Goal: Task Accomplishment & Management: Manage account settings

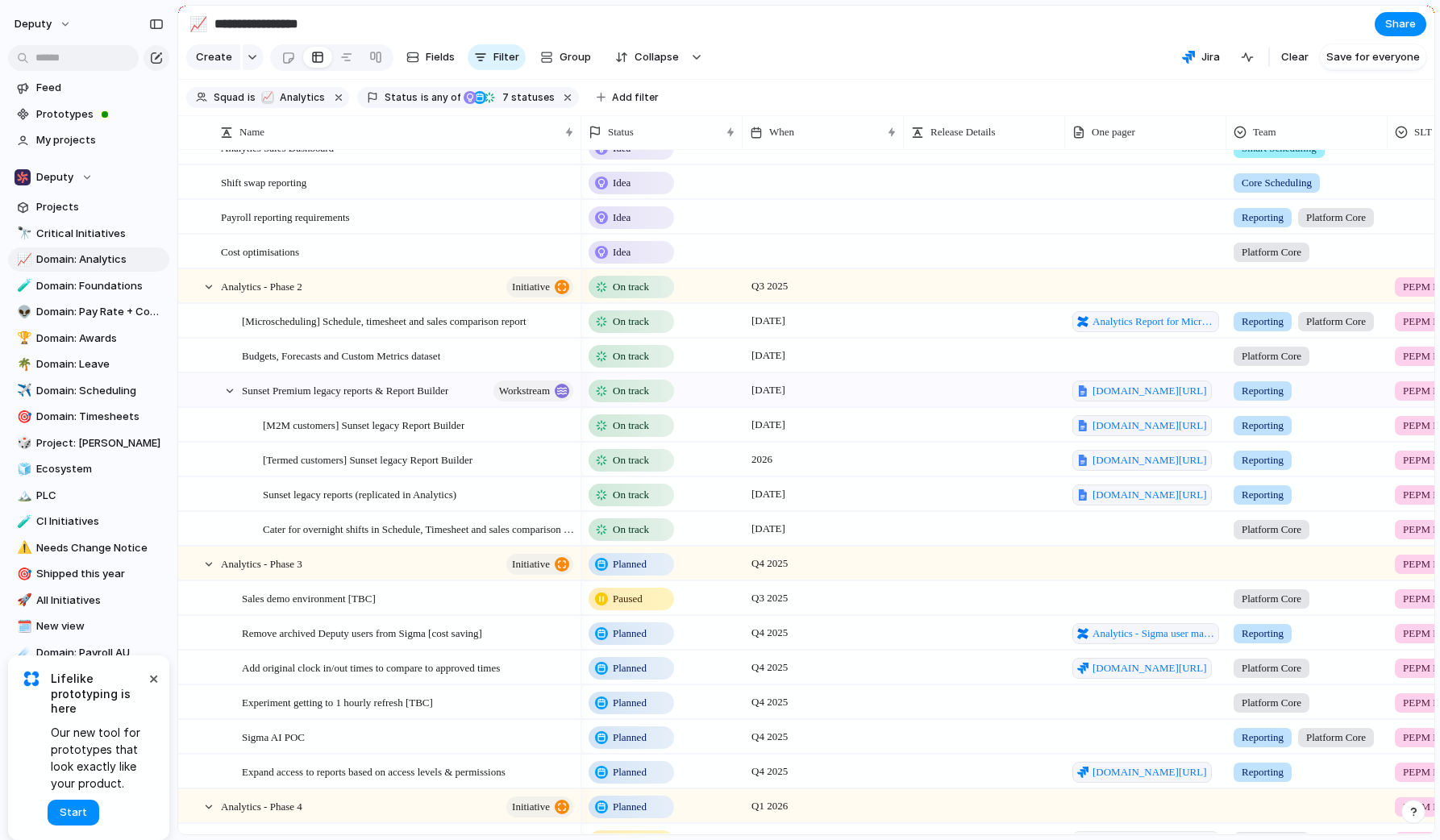
scroll to position [403, 0]
click at [527, 320] on span "[Microscheduling] Schedule, timesheet and sales comparison report" at bounding box center [384, 319] width 285 height 18
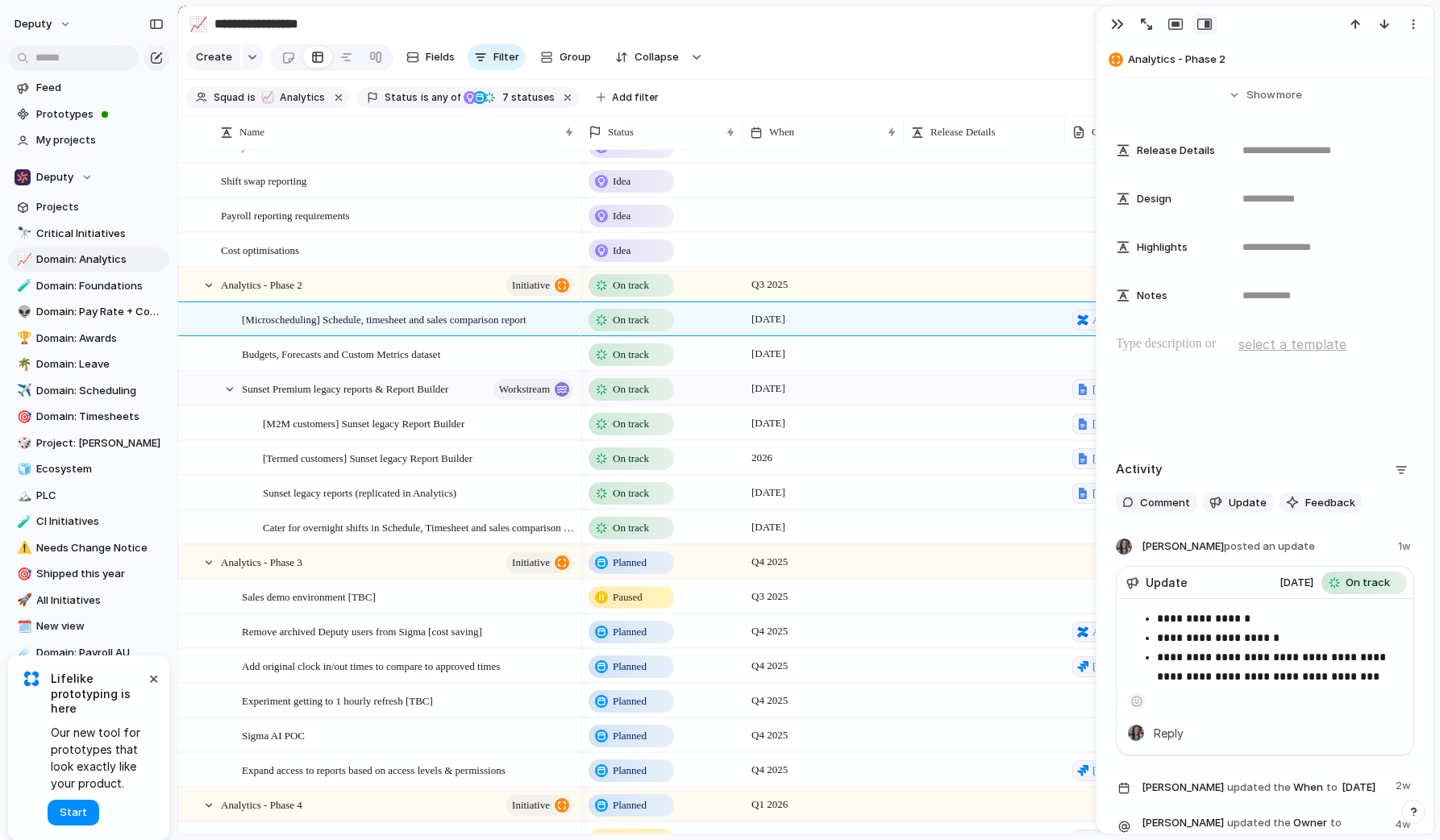
scroll to position [565, 0]
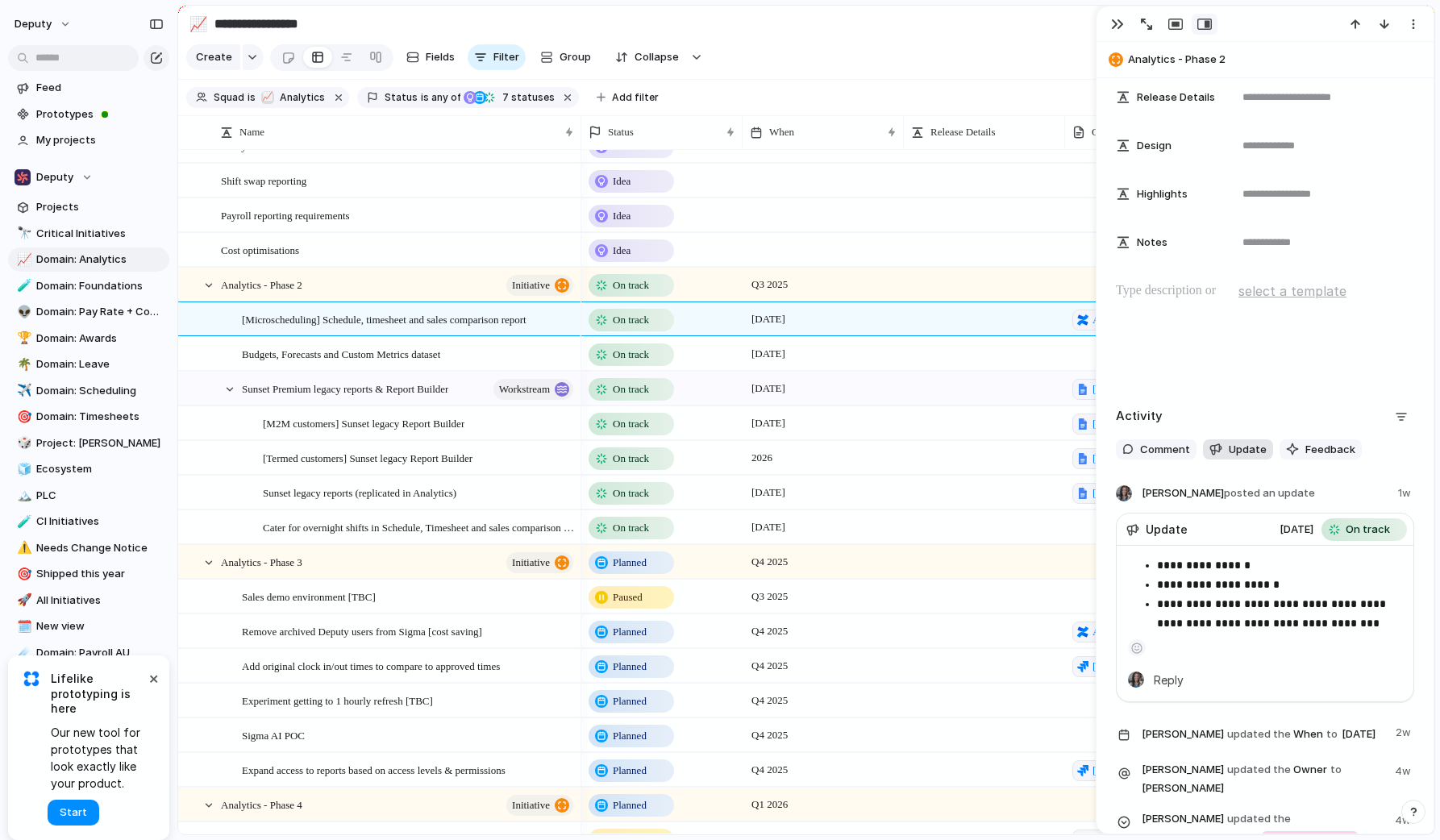
click at [1240, 447] on span "Update" at bounding box center [1248, 450] width 38 height 16
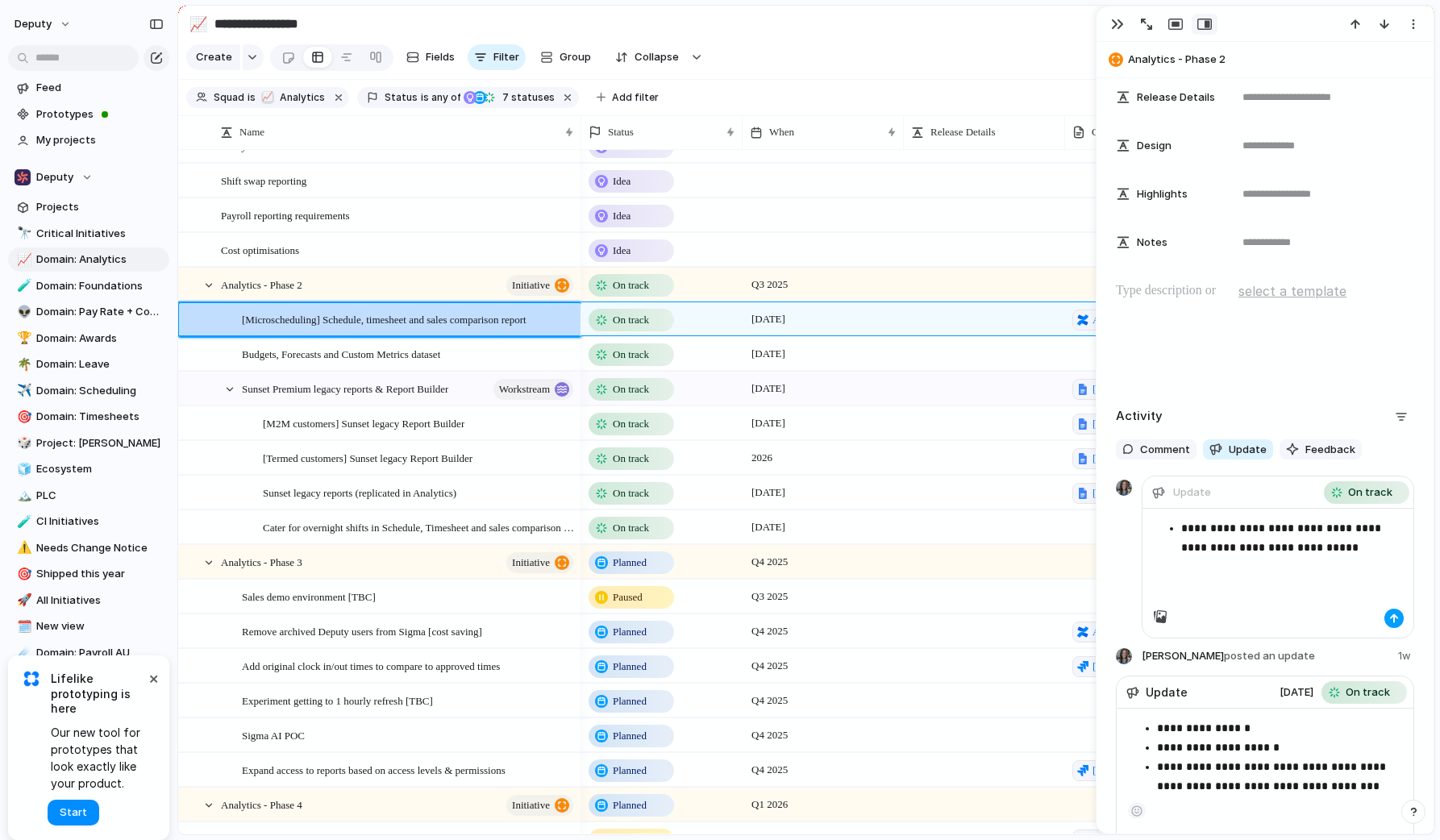
click at [1398, 626] on button "button" at bounding box center [1393, 618] width 19 height 19
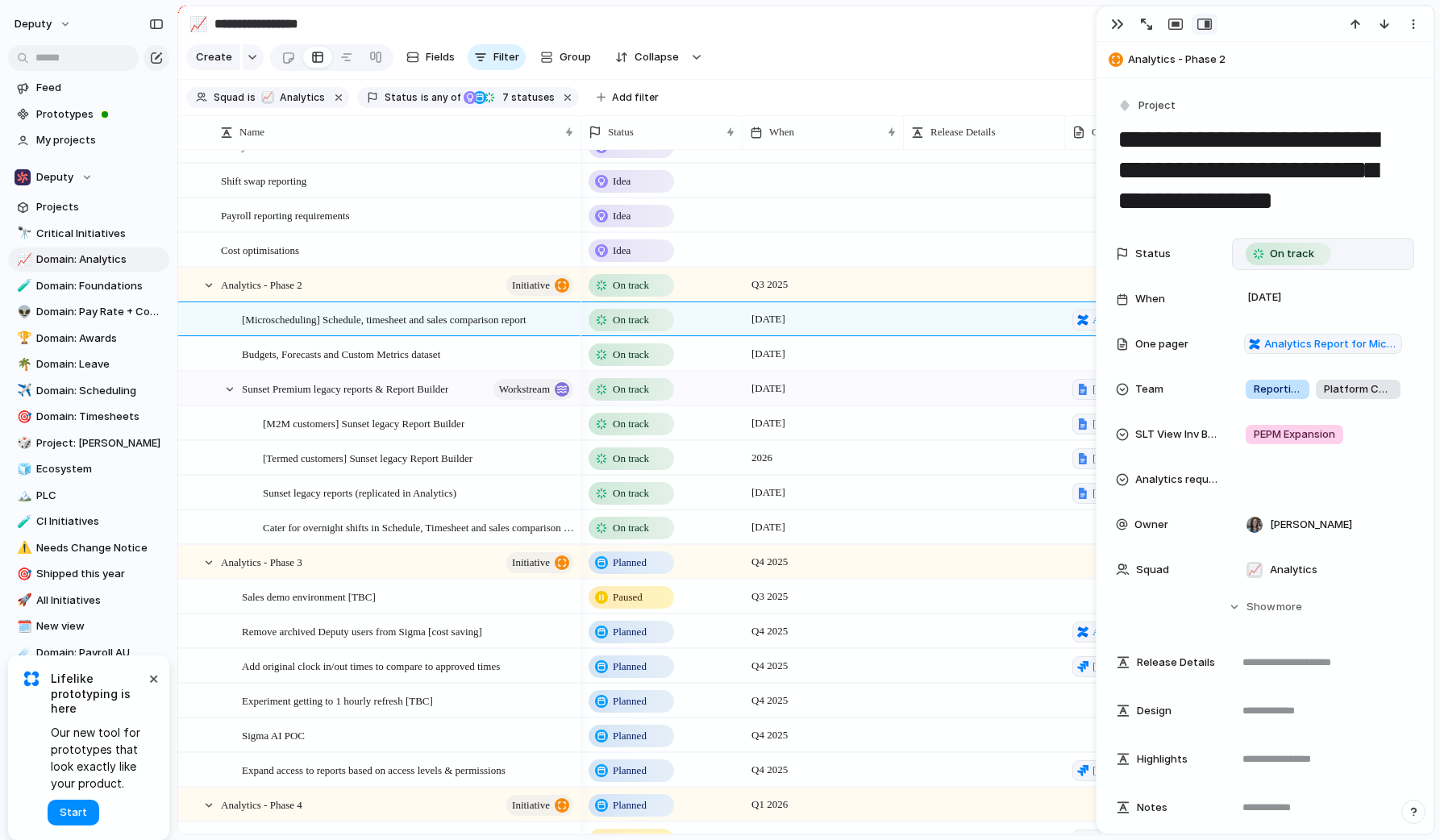
click at [1350, 258] on div "On track" at bounding box center [1323, 254] width 168 height 17
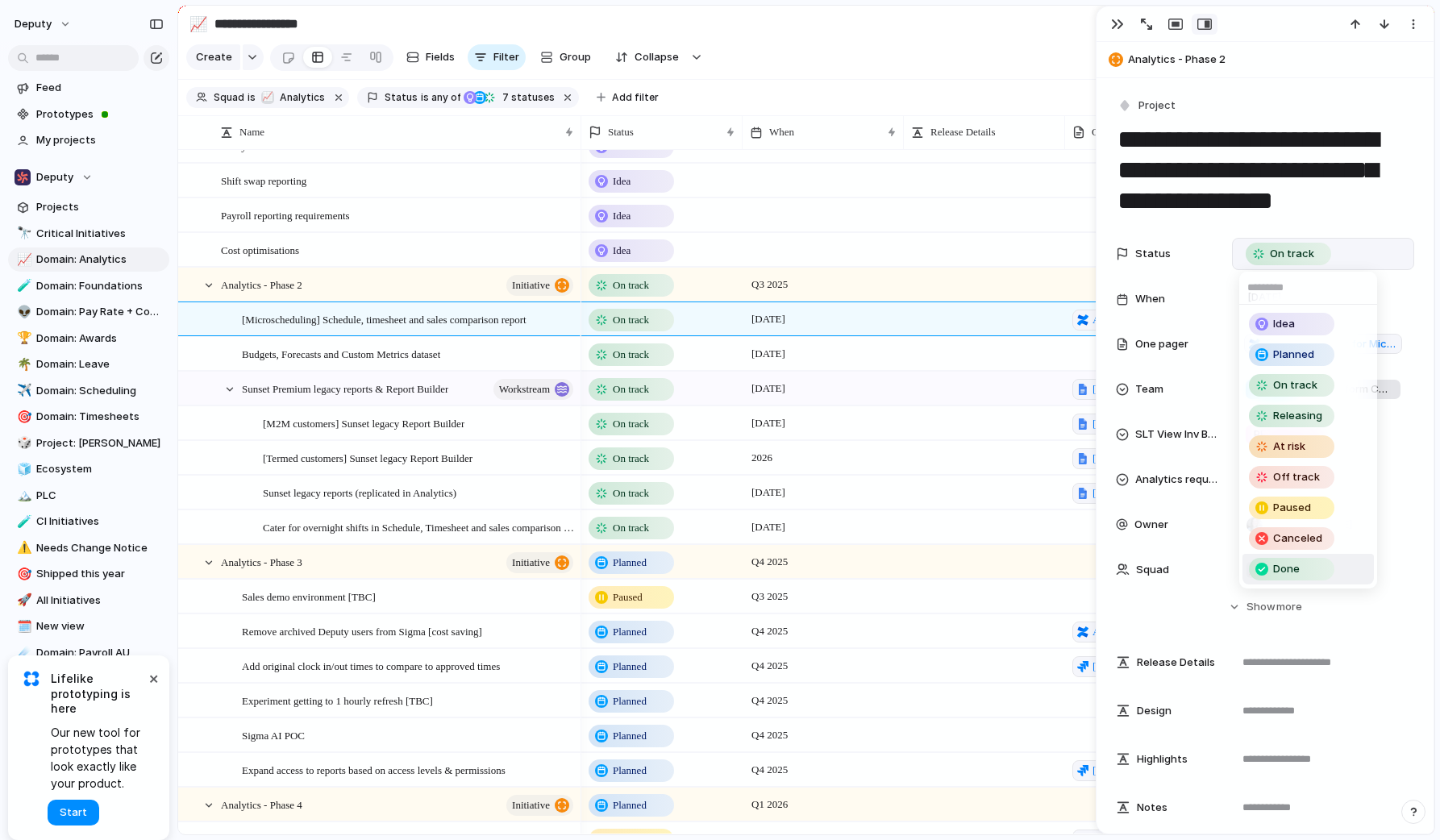
click at [1304, 569] on div "Done" at bounding box center [1292, 569] width 82 height 19
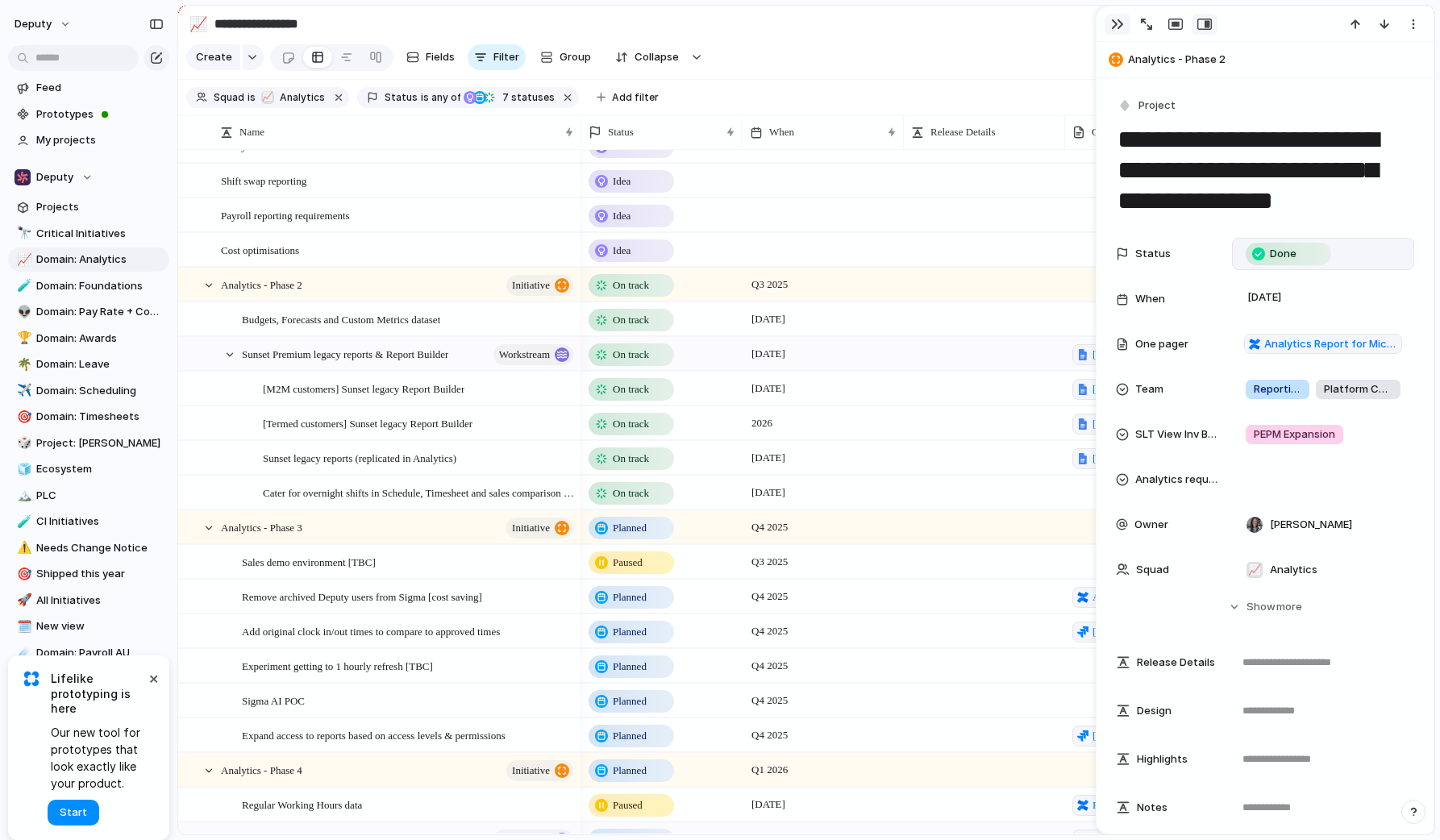
click at [1116, 24] on div "button" at bounding box center [1118, 24] width 13 height 13
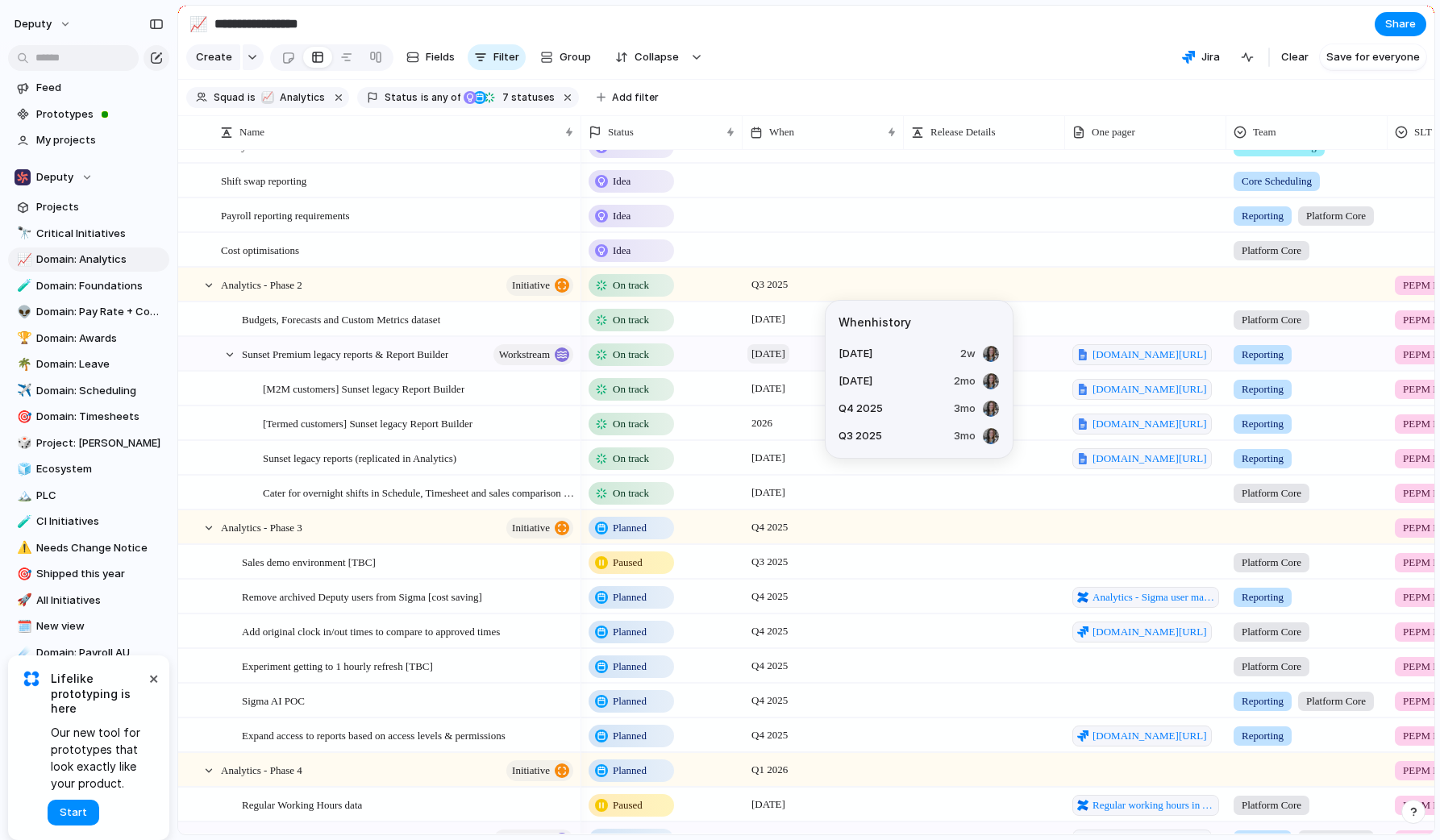
click at [785, 359] on span "[DATE]" at bounding box center [769, 354] width 42 height 19
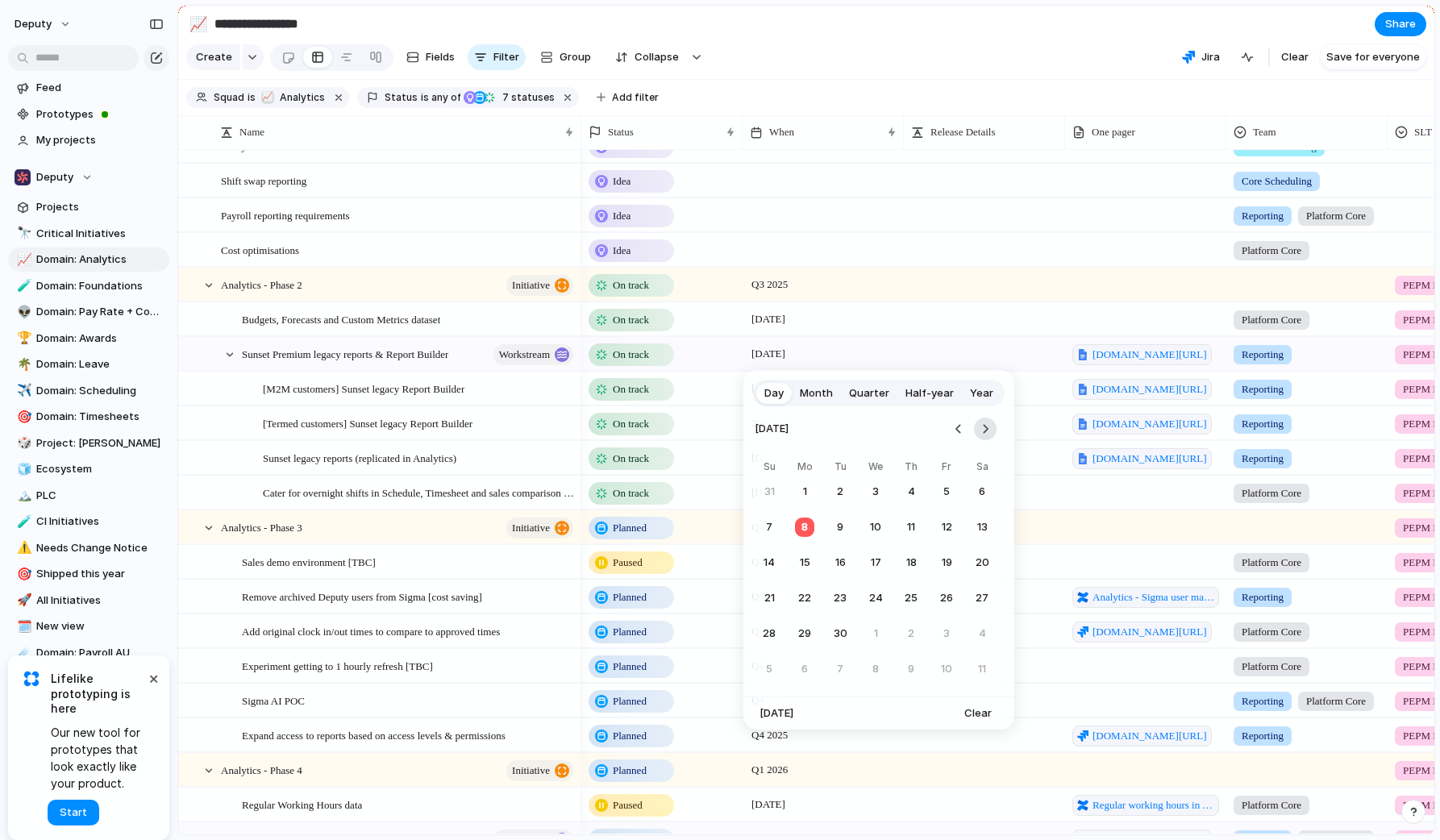
click at [981, 431] on button "Go to the Next Month" at bounding box center [985, 429] width 23 height 23
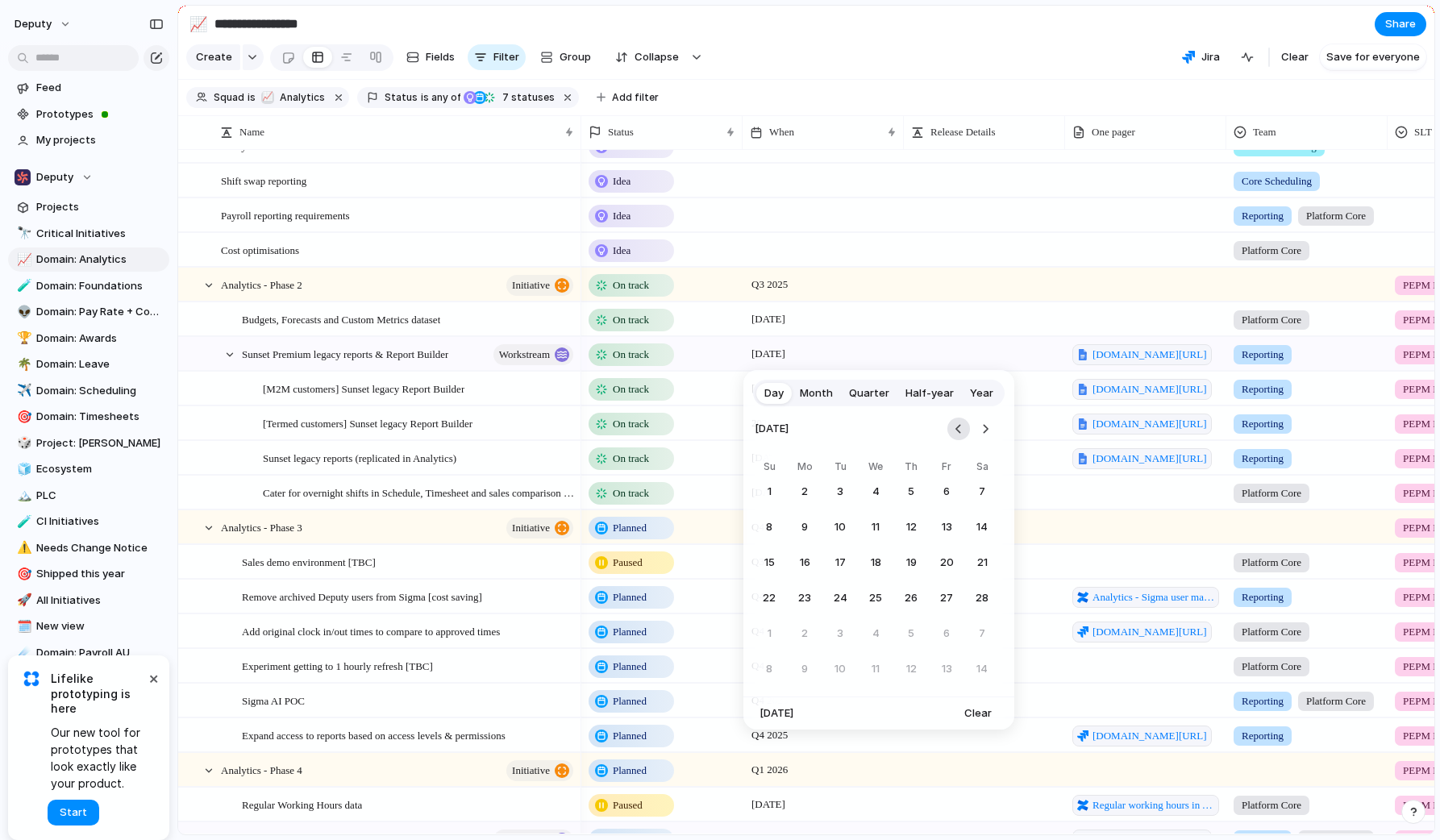
click at [957, 431] on button "Go to the Previous Month" at bounding box center [958, 429] width 23 height 23
click at [979, 632] on button "31" at bounding box center [982, 634] width 29 height 29
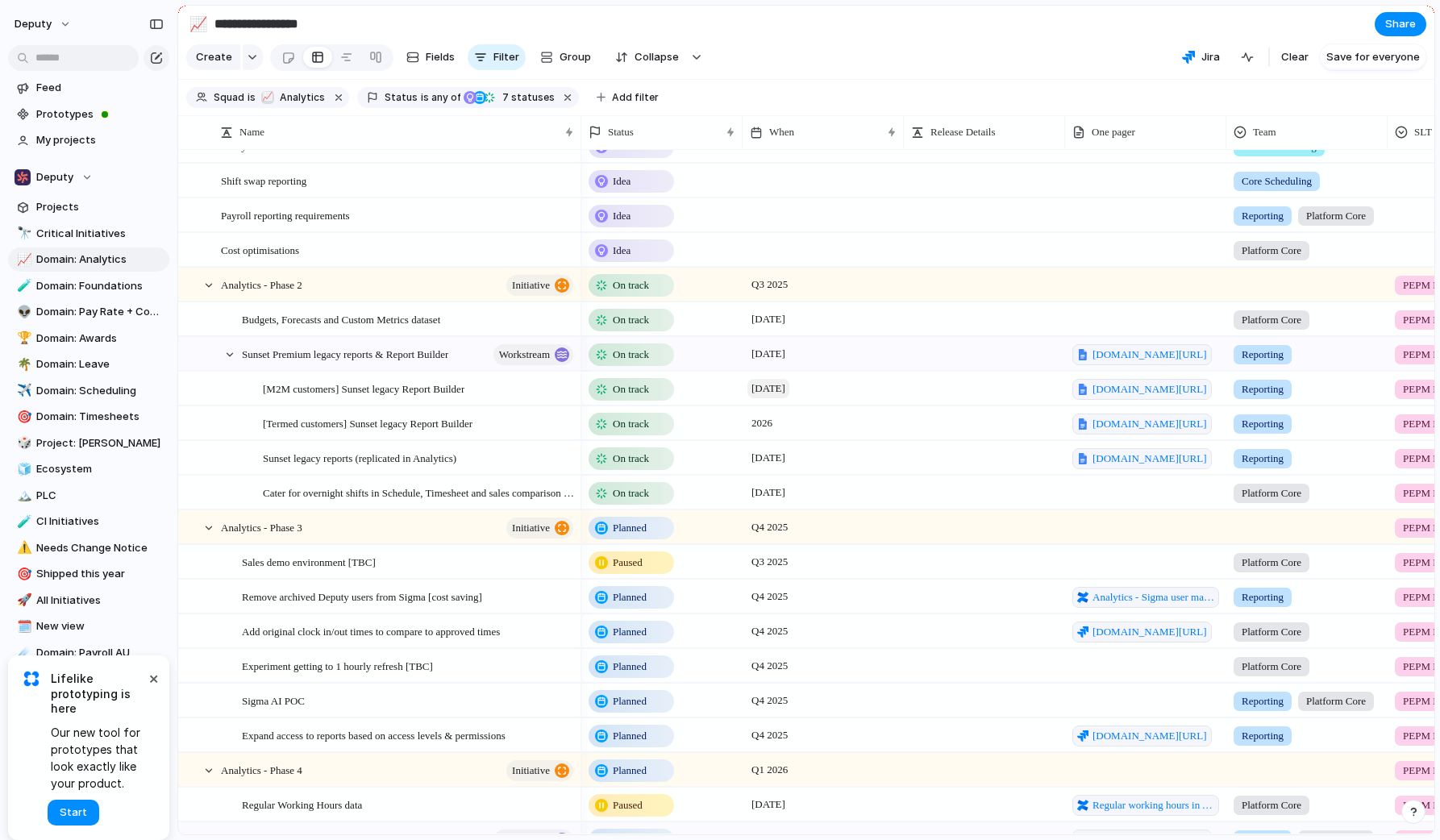
click at [778, 394] on span "[DATE]" at bounding box center [769, 388] width 42 height 19
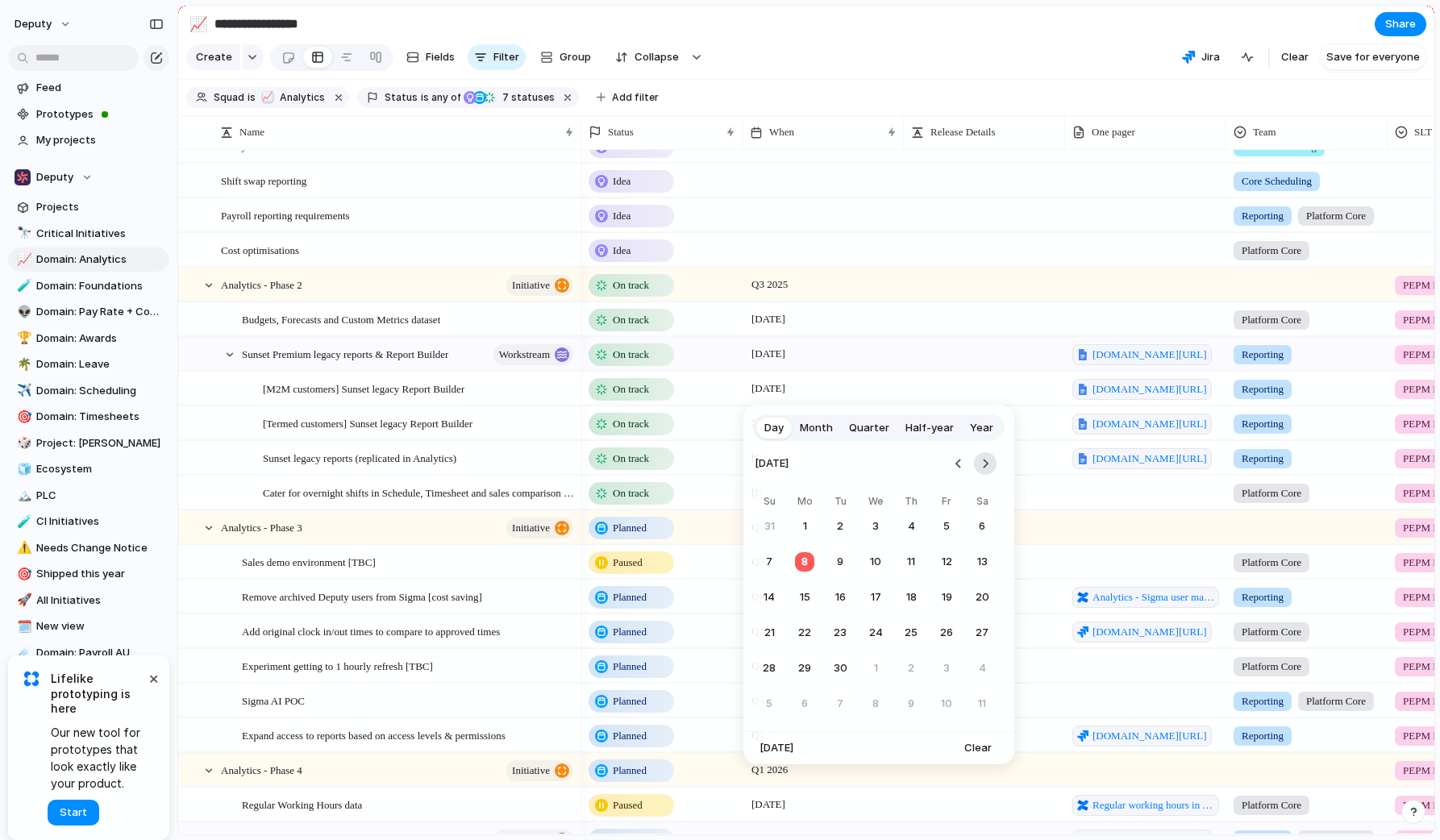
click at [982, 462] on button "Go to the Next Month" at bounding box center [985, 464] width 23 height 23
click at [983, 665] on button "31" at bounding box center [982, 669] width 29 height 29
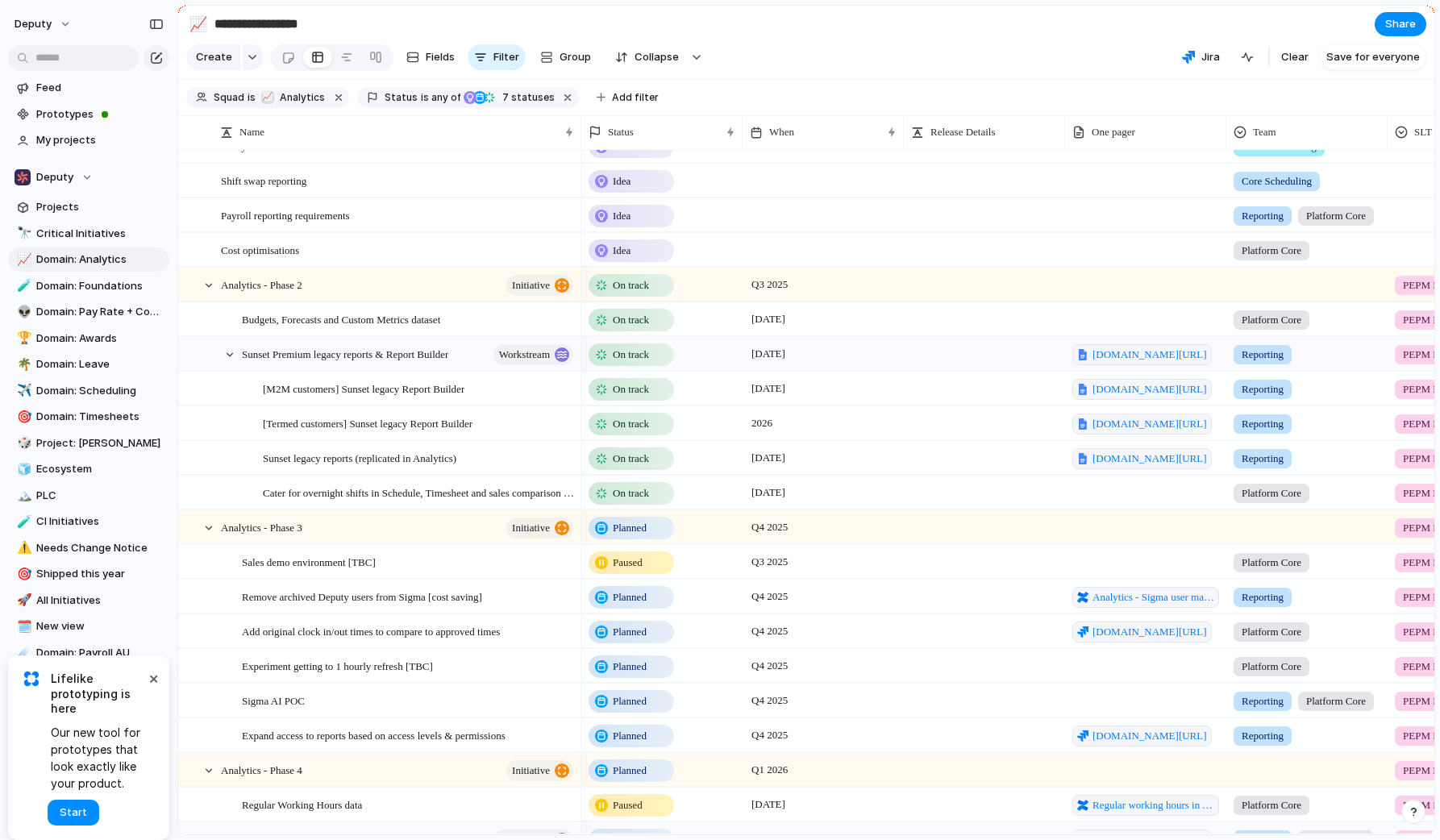
click at [791, 473] on div "[DATE]" at bounding box center [824, 458] width 161 height 33
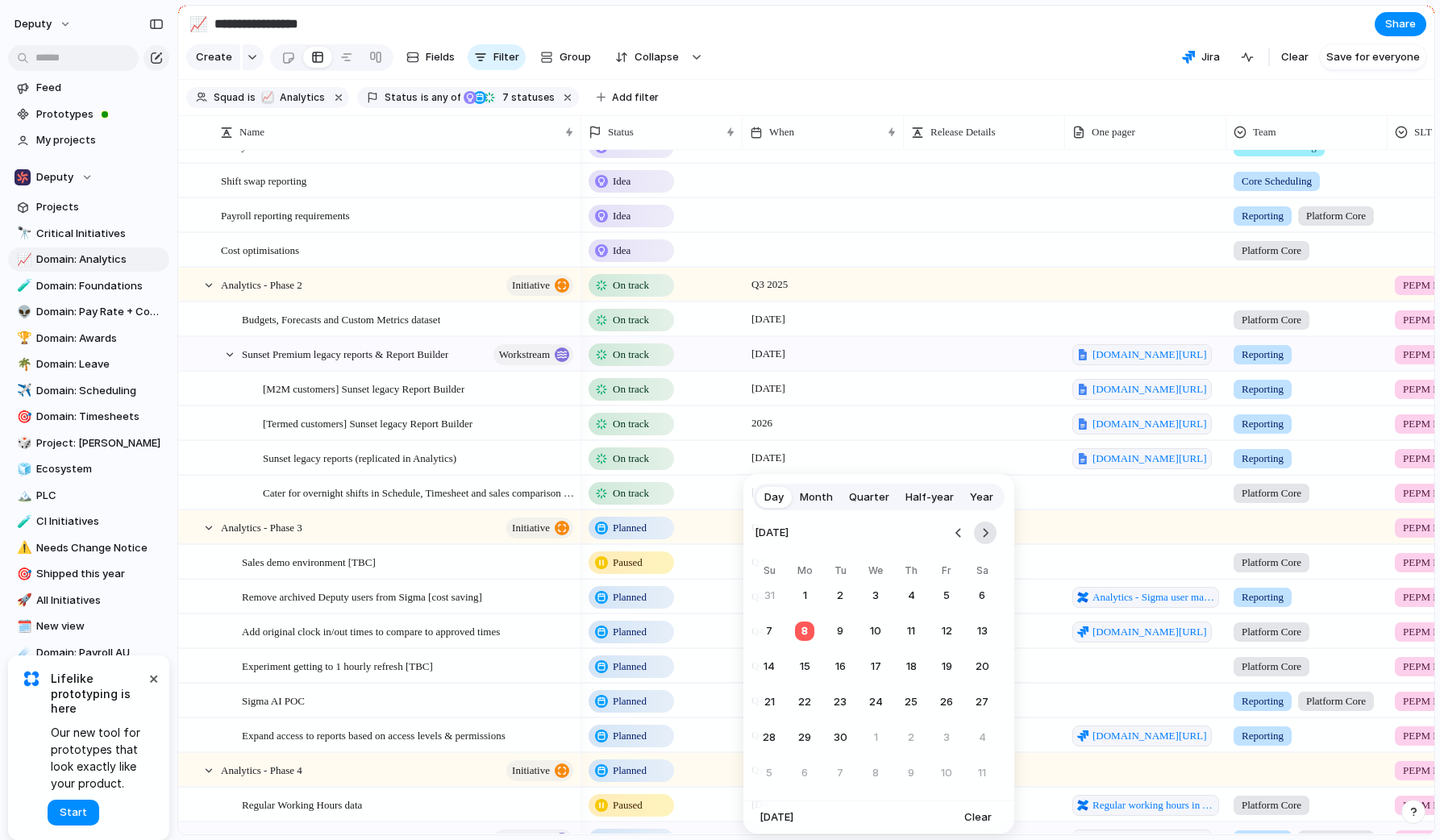
click at [983, 534] on button "Go to the Next Month" at bounding box center [985, 533] width 23 height 23
click at [980, 736] on button "31" at bounding box center [982, 738] width 29 height 29
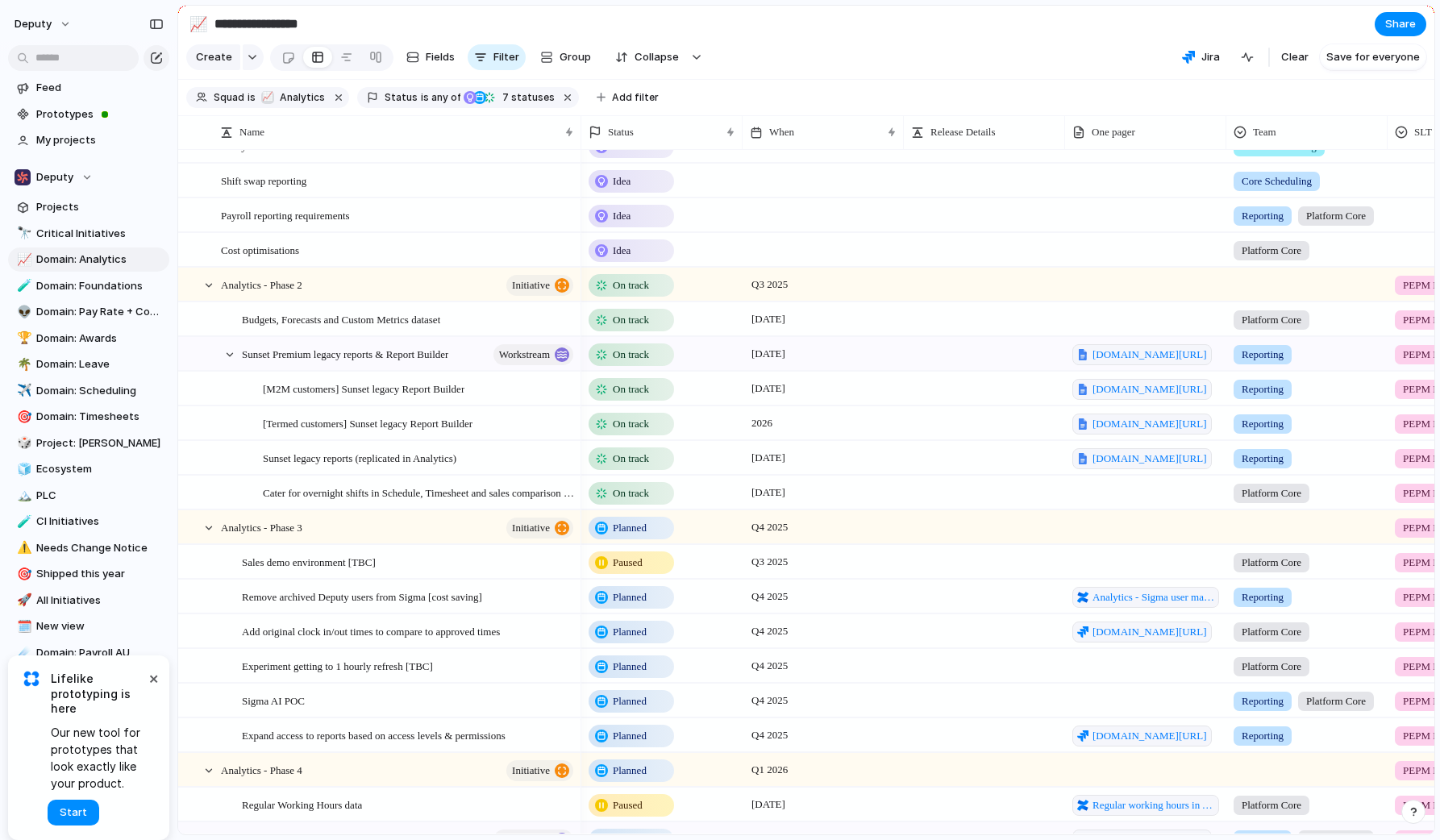
click at [687, 490] on div "On track" at bounding box center [662, 490] width 159 height 28
click at [537, 488] on div "Idea Planned On track Releasing At risk Off track Paused Canceled Done" at bounding box center [720, 420] width 1440 height 840
click at [537, 488] on span "Cater for overnight shifts in Schedule, Timesheet and sales comparison report" at bounding box center [420, 492] width 313 height 18
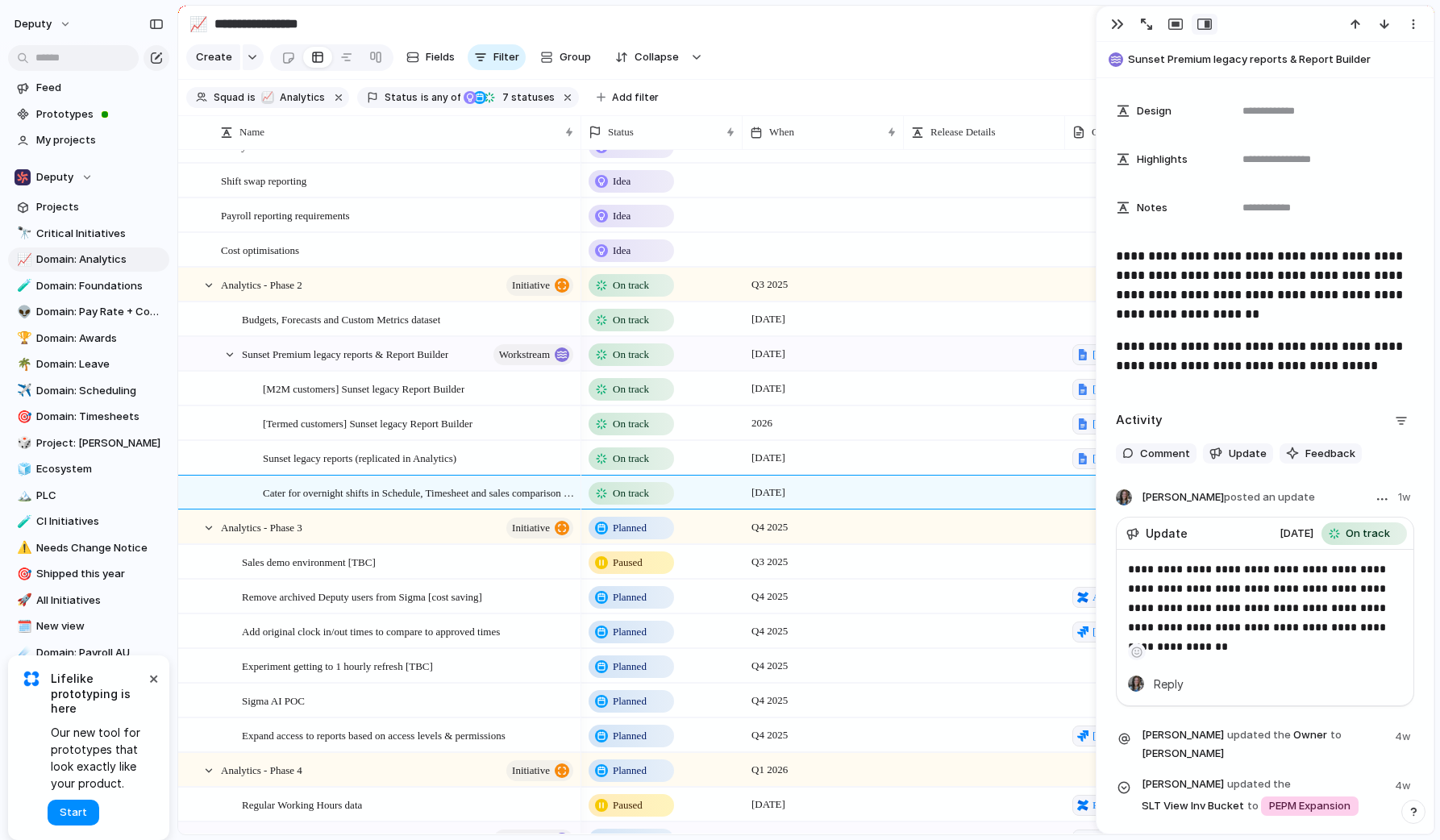
scroll to position [643, 0]
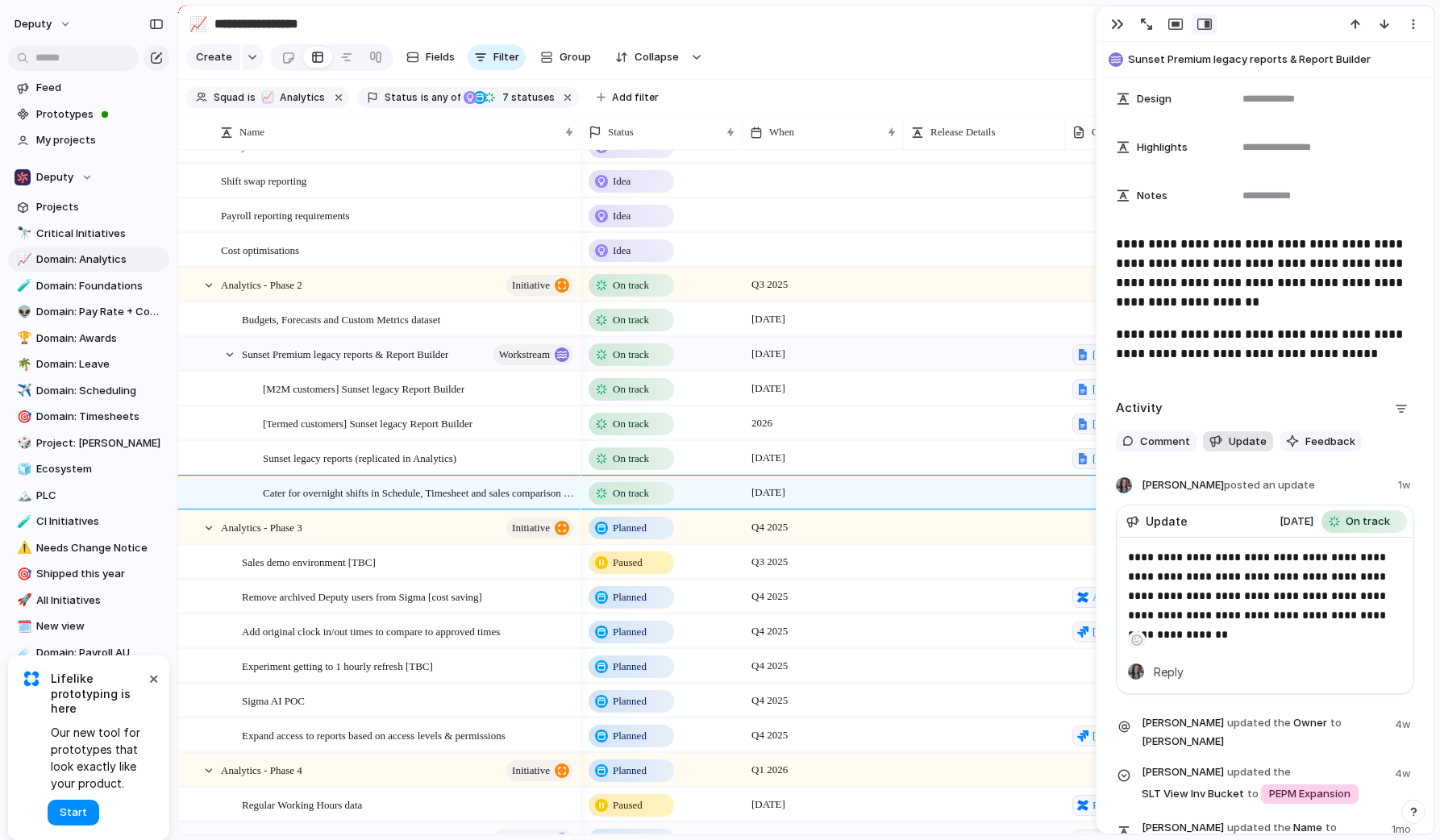
click at [1246, 445] on span "Update" at bounding box center [1248, 442] width 38 height 16
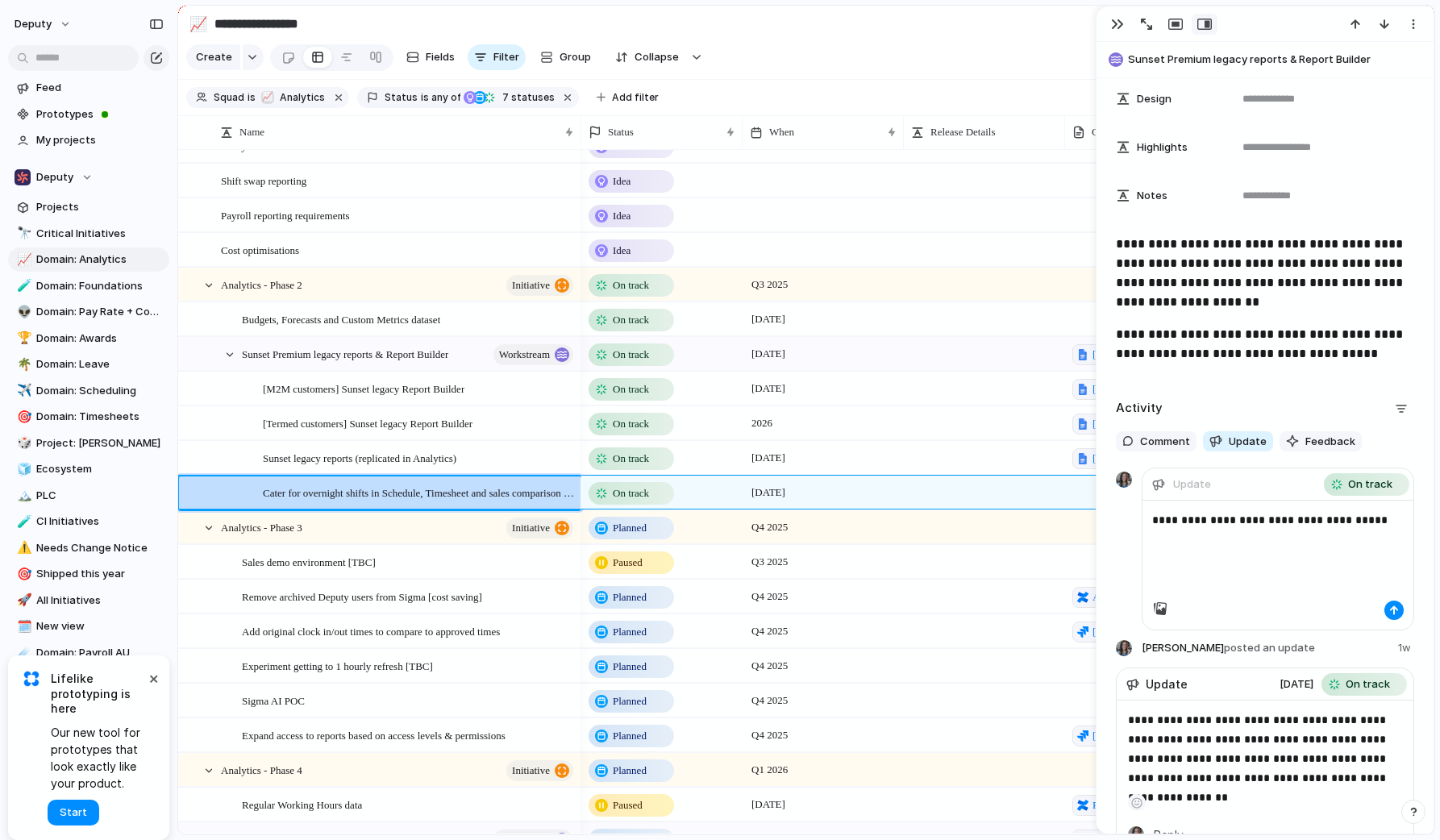
click at [1358, 524] on p "**********" at bounding box center [1278, 519] width 252 height 19
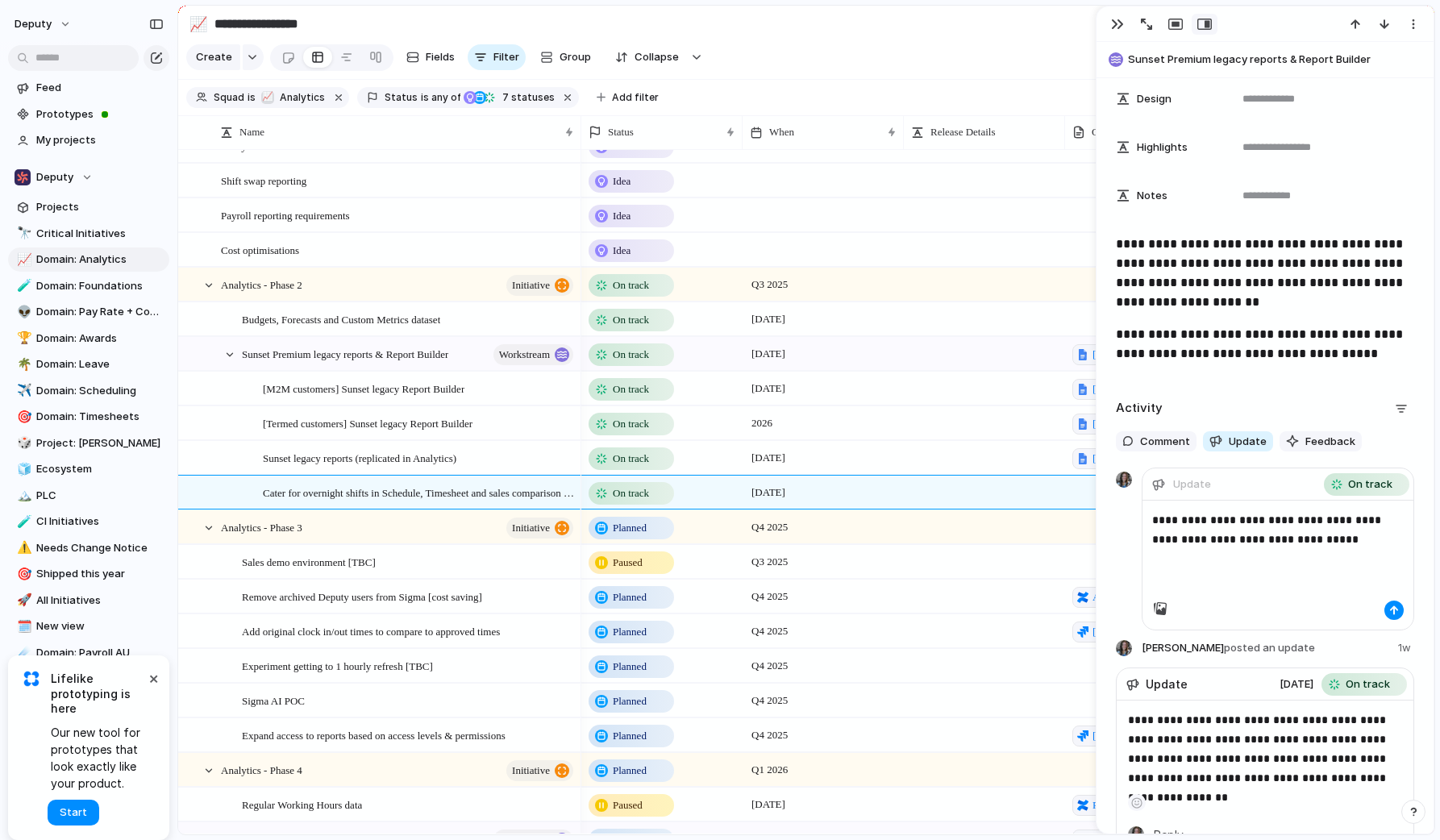
click at [1353, 538] on p "**********" at bounding box center [1278, 529] width 252 height 38
click at [1398, 608] on div "button" at bounding box center [1394, 610] width 10 height 10
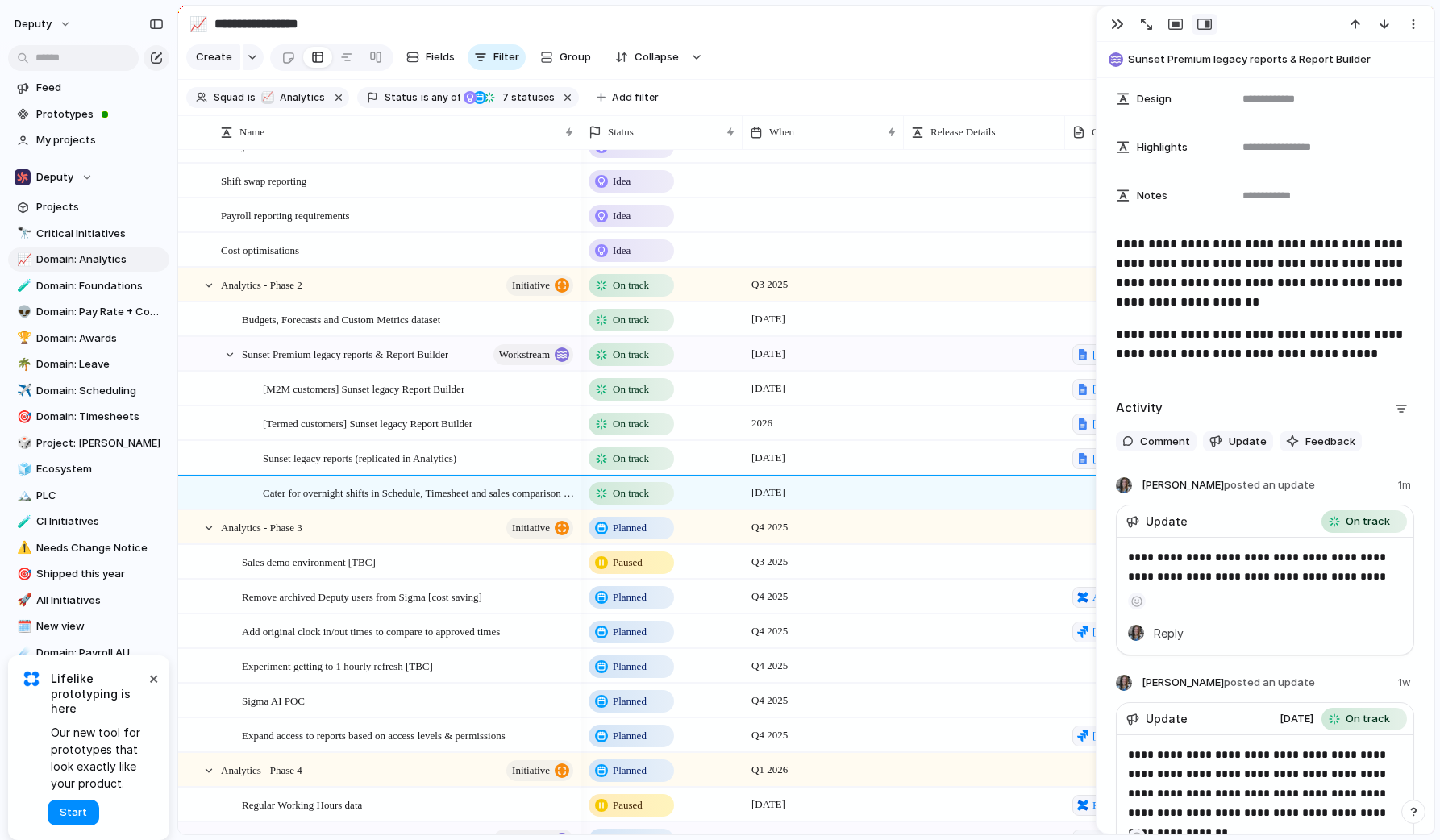
scroll to position [0, 0]
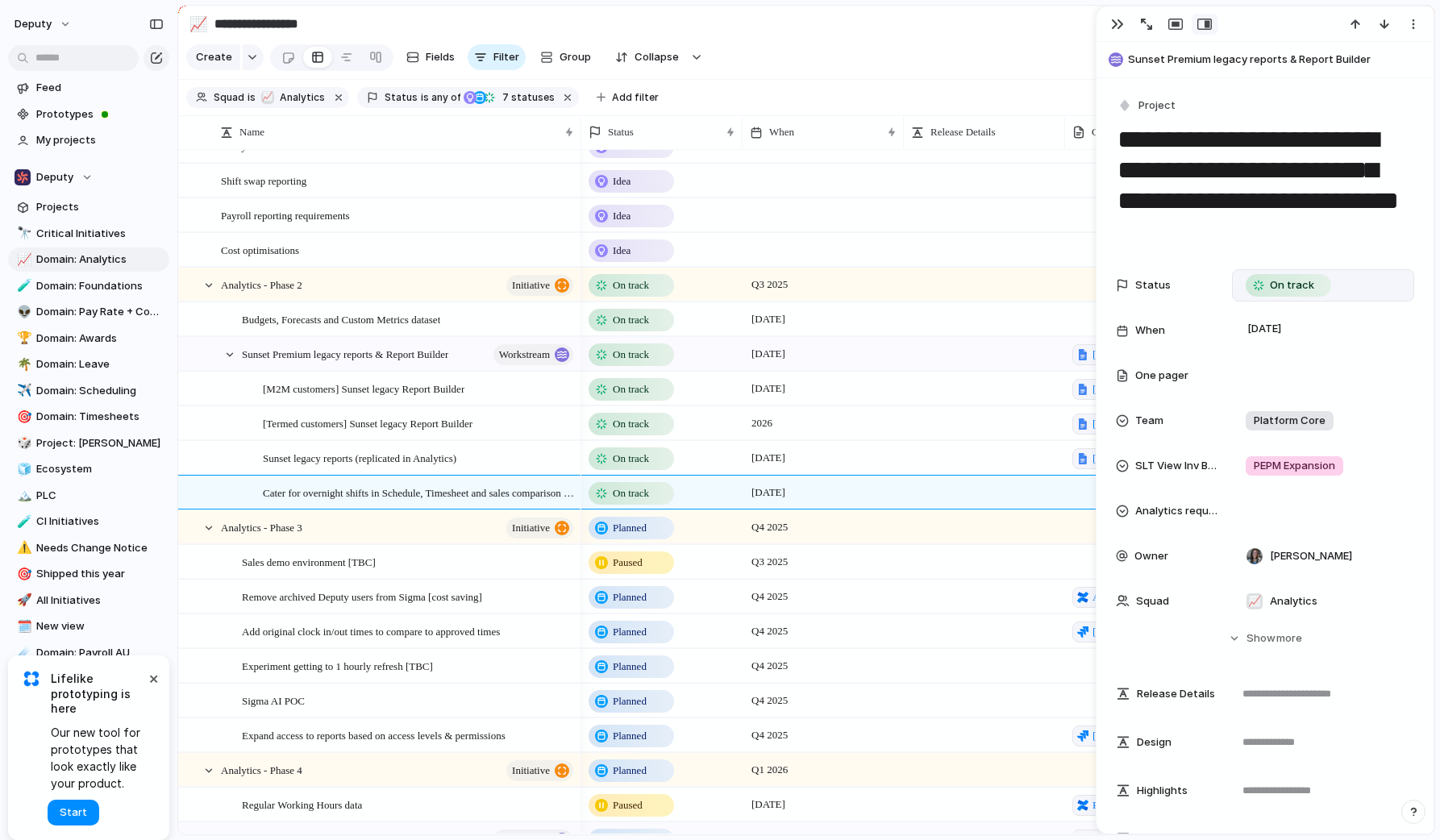
click at [1350, 280] on div "On track" at bounding box center [1323, 285] width 168 height 17
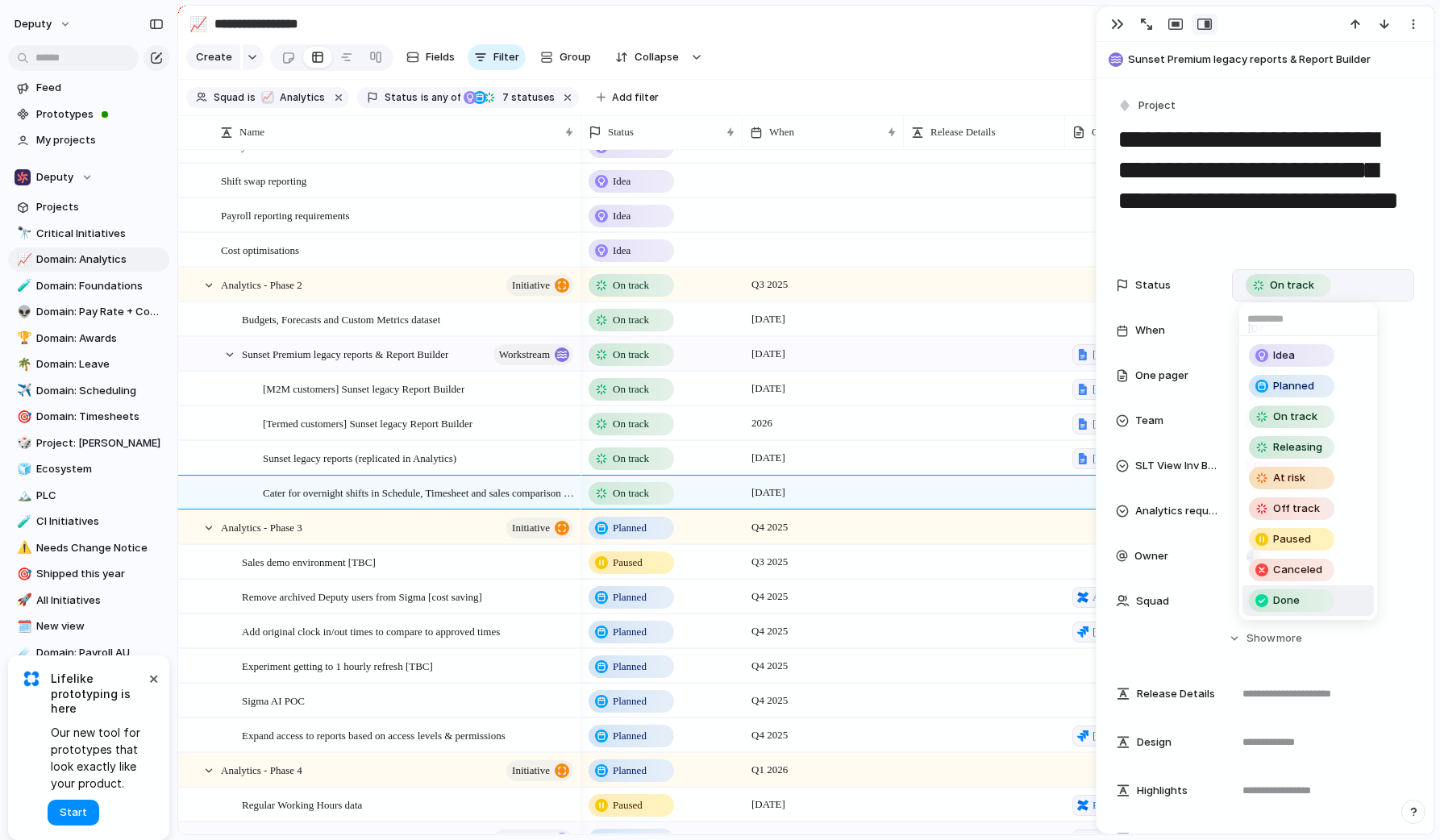
click at [1297, 589] on div "Done" at bounding box center [1292, 600] width 85 height 23
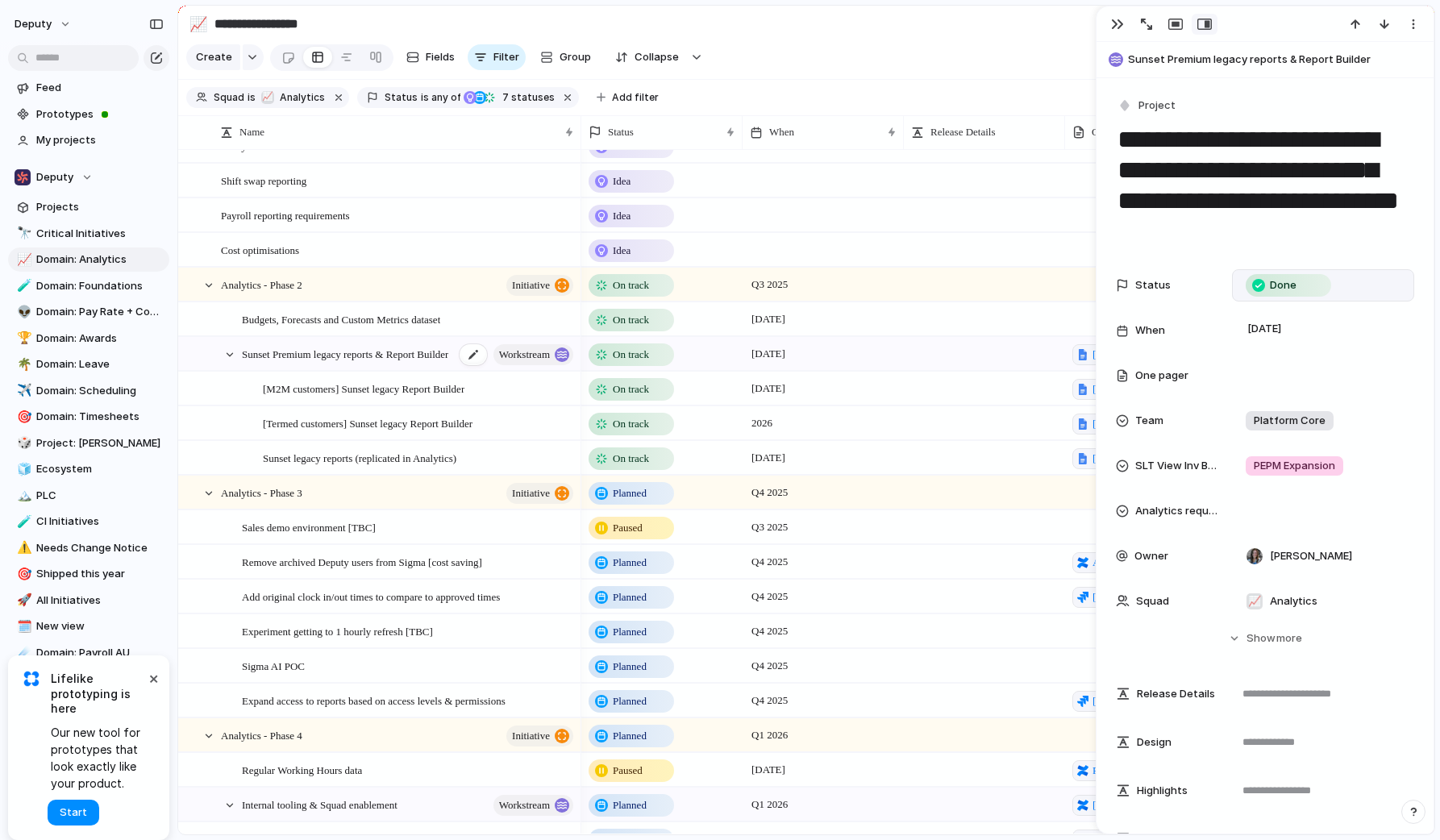
click at [366, 352] on span "Sunset Premium legacy reports & Report Builder" at bounding box center [344, 354] width 206 height 18
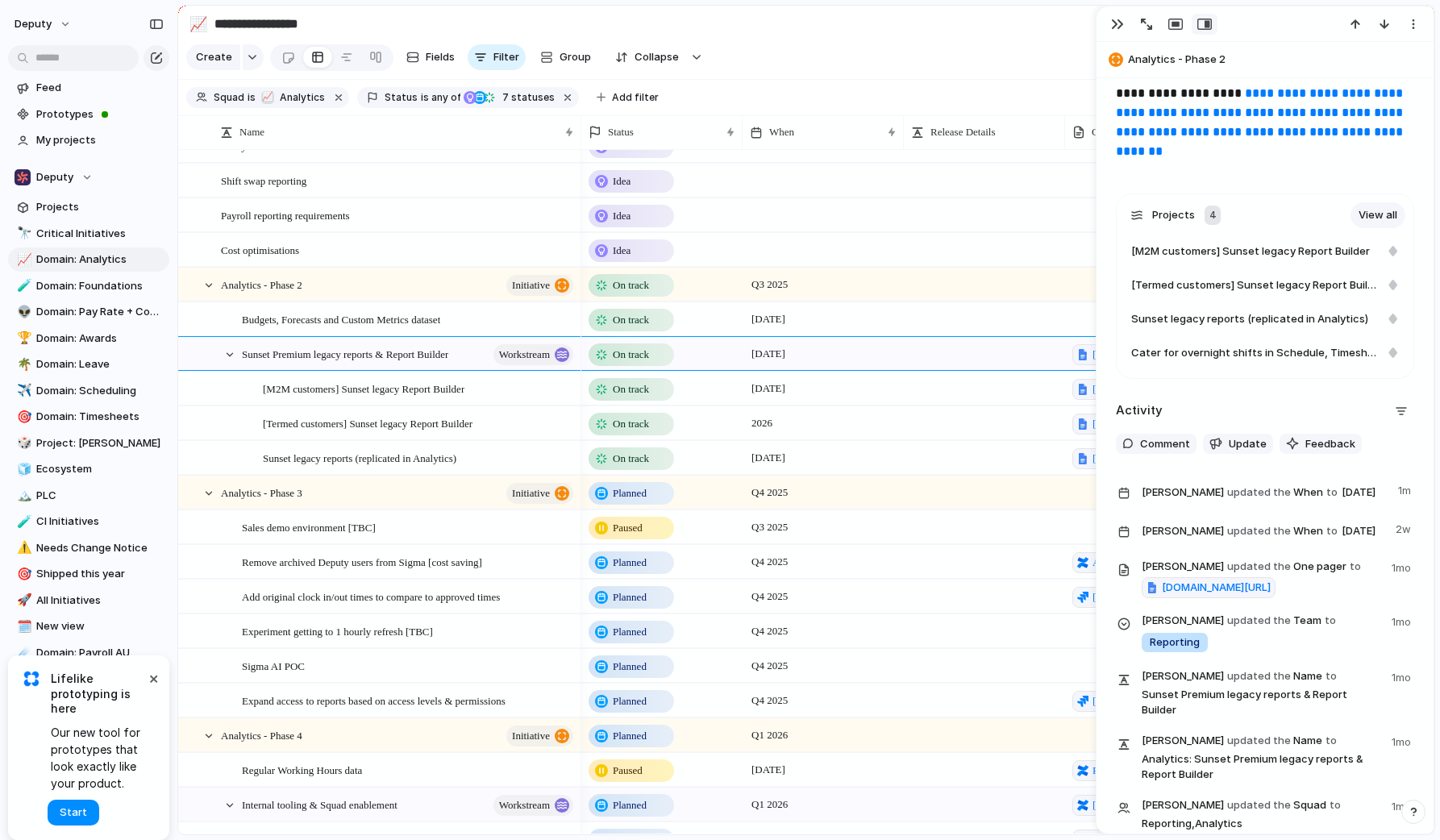
scroll to position [922, 0]
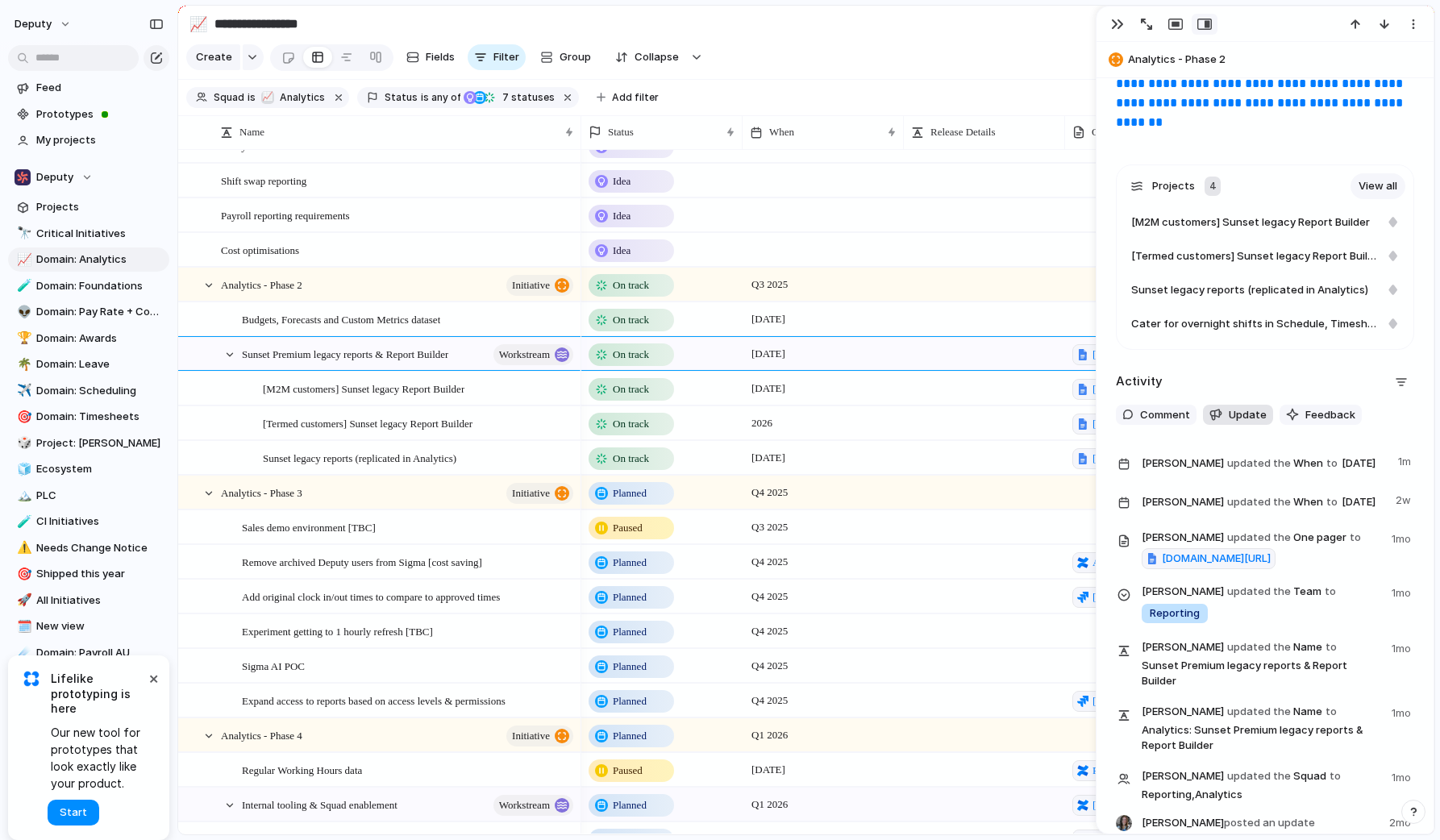
click at [1243, 424] on button "Update" at bounding box center [1238, 415] width 71 height 21
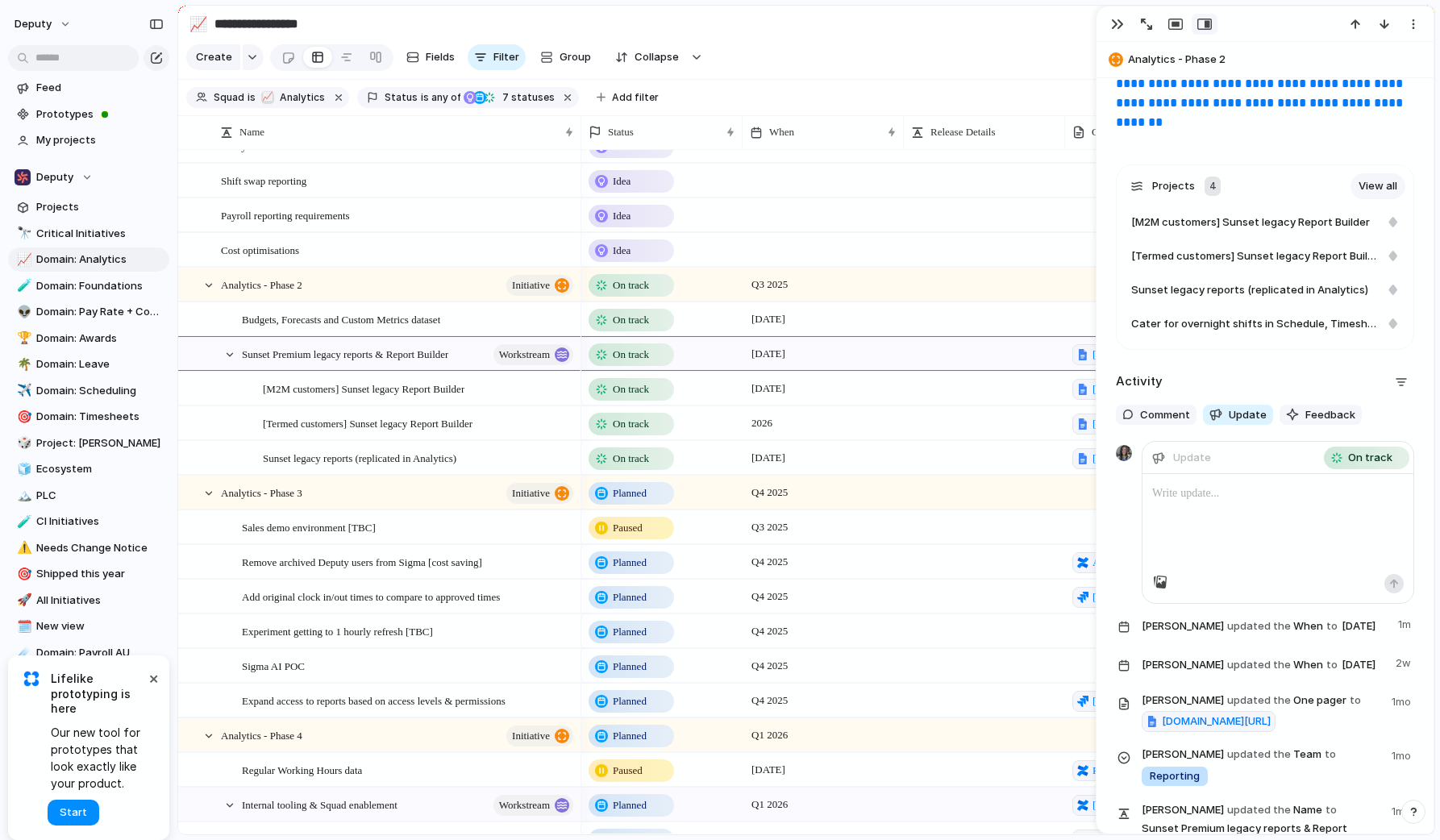
click at [1222, 485] on p at bounding box center [1278, 493] width 252 height 19
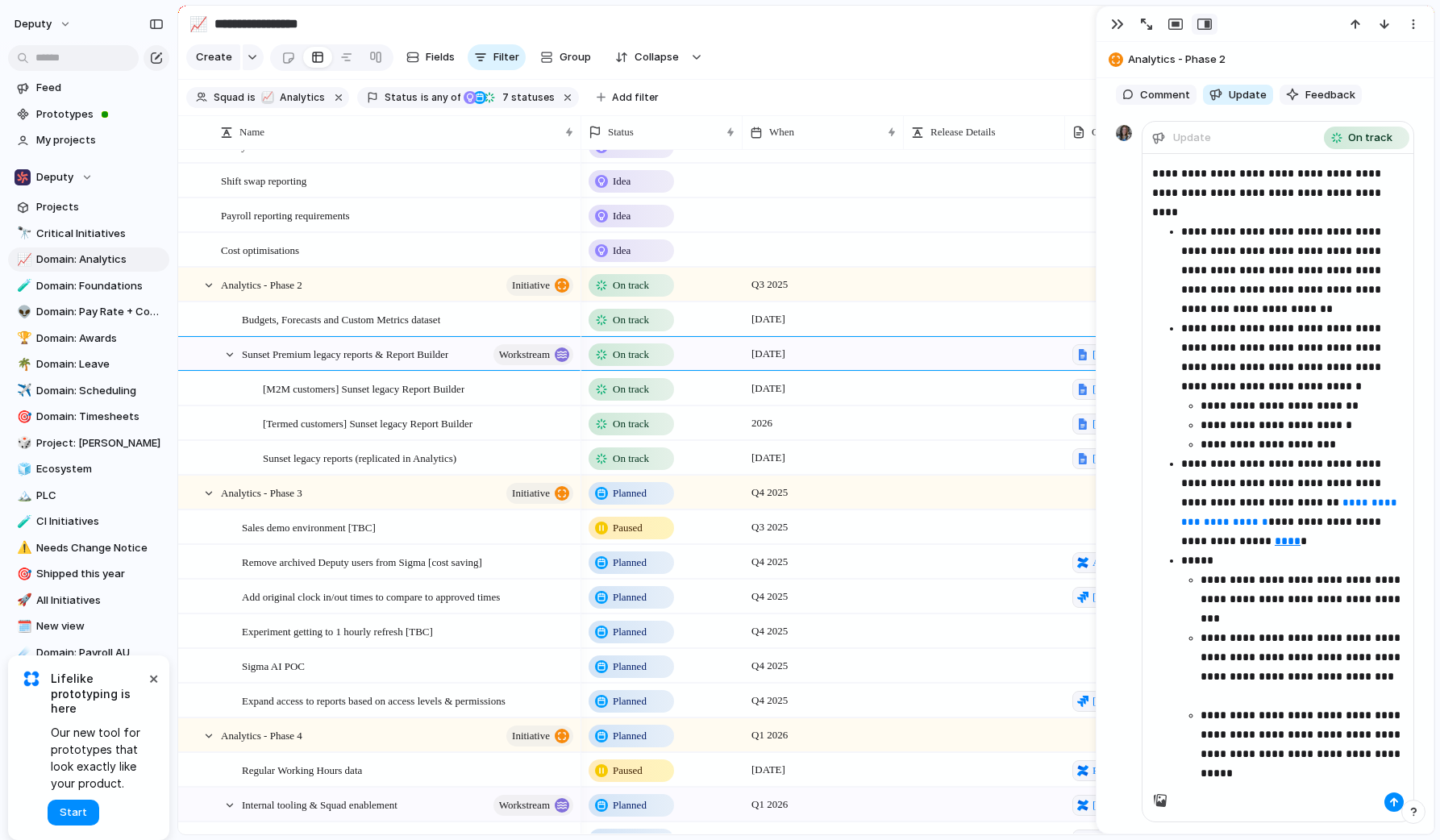
scroll to position [1246, 0]
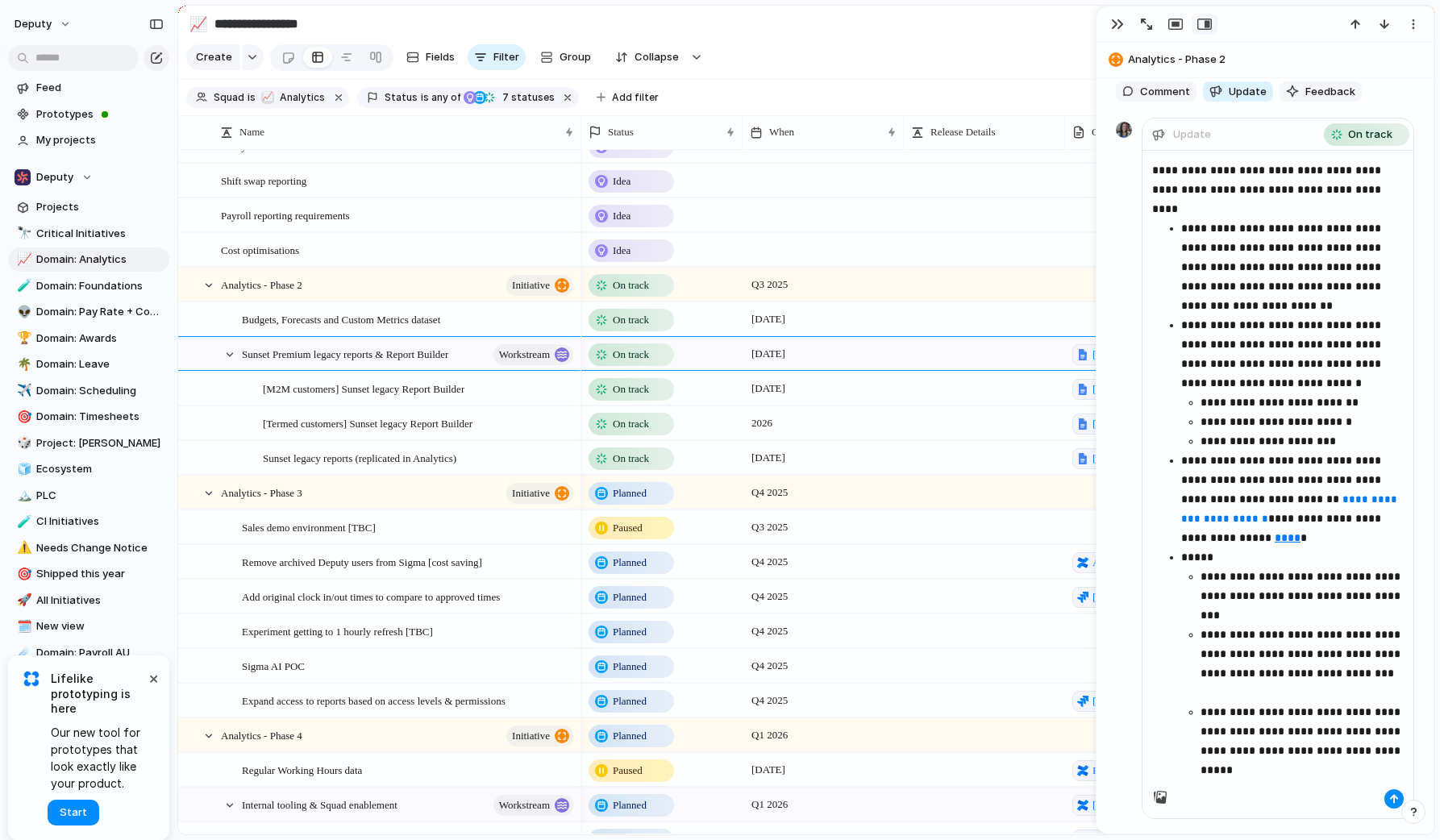
click at [1273, 477] on p "**********" at bounding box center [1293, 499] width 223 height 97
click at [1398, 794] on div "button" at bounding box center [1394, 799] width 10 height 10
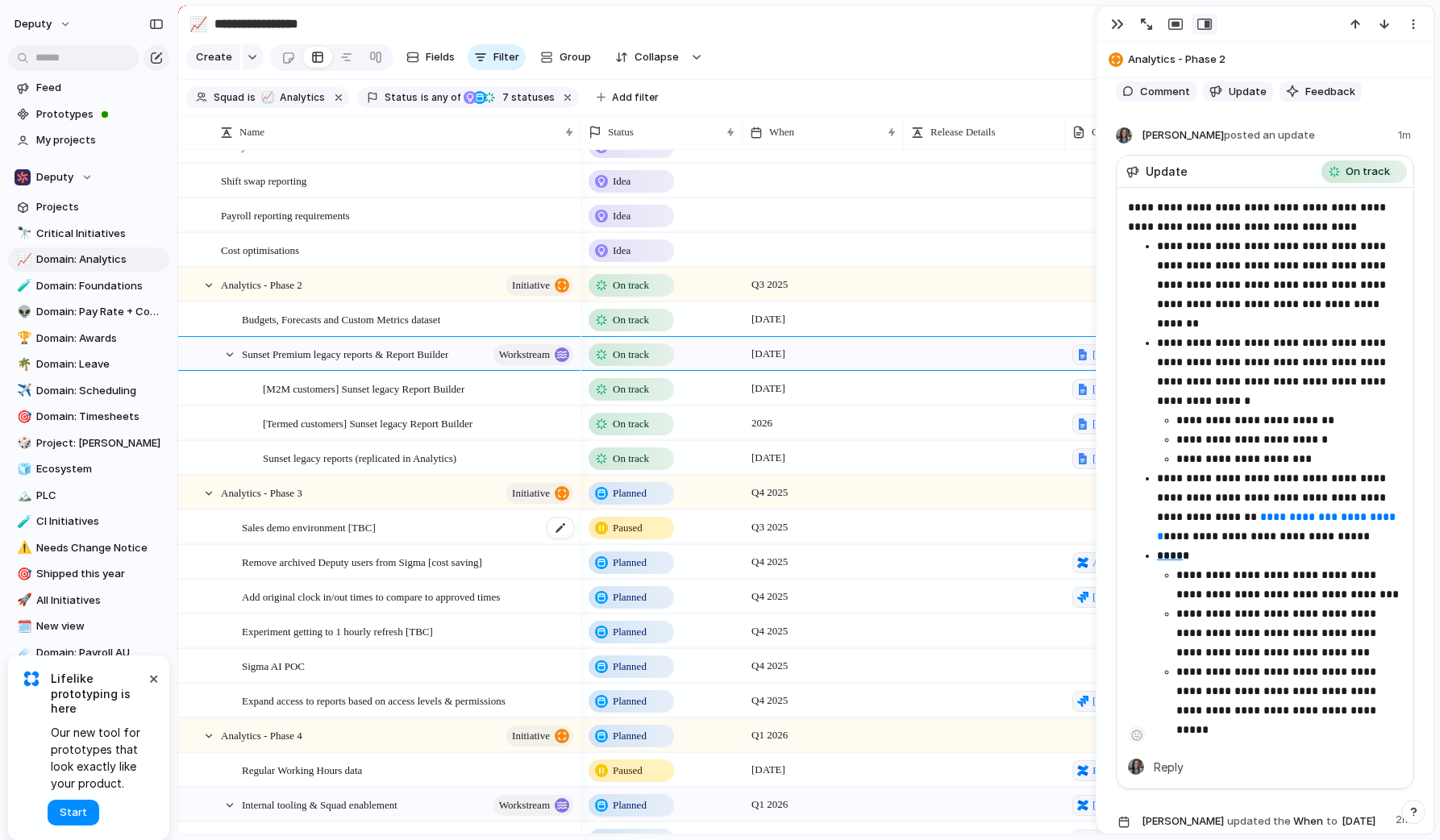
click at [507, 528] on div "Sales demo environment [TBC]" at bounding box center [409, 528] width 333 height 33
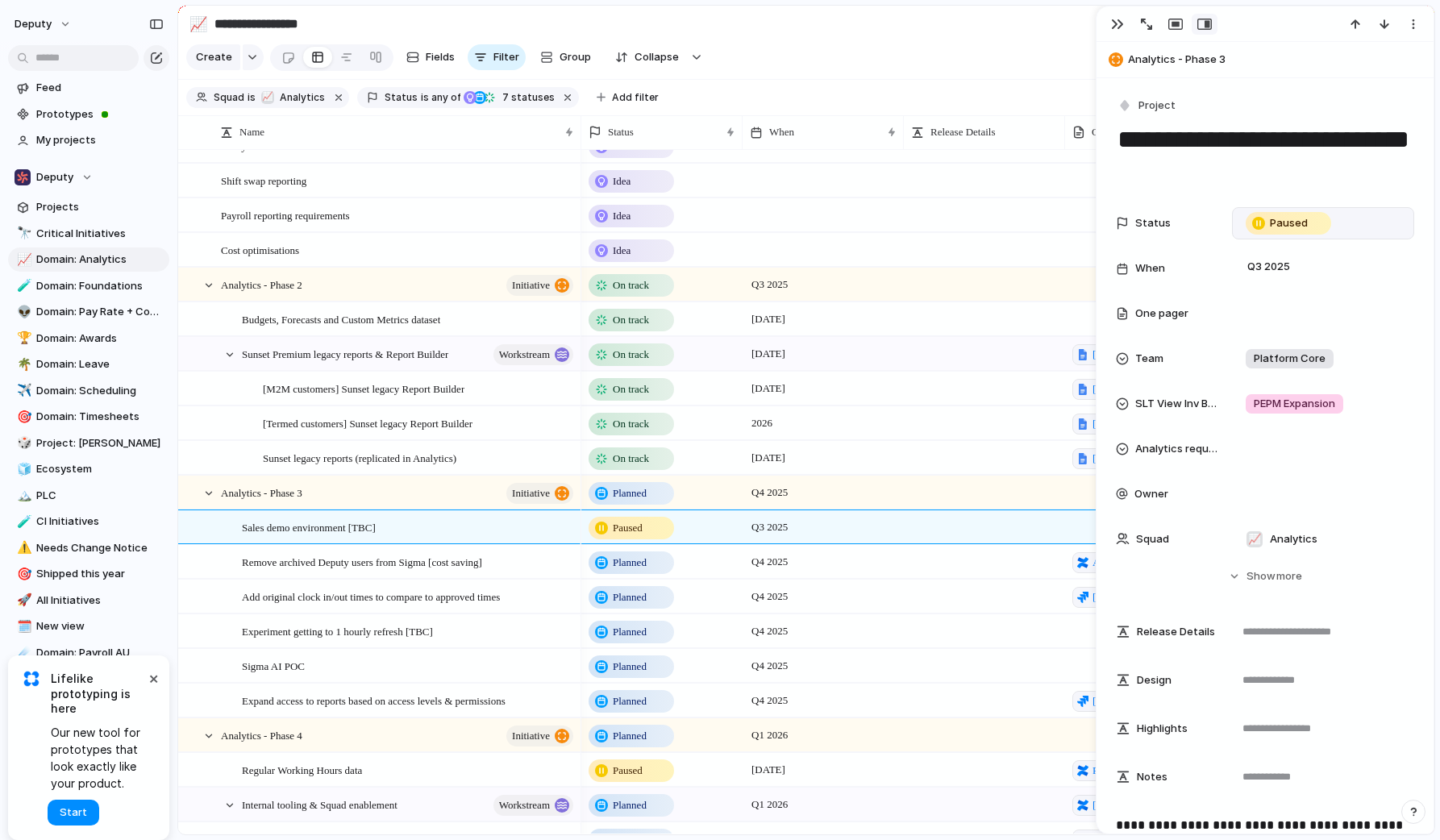
click at [1203, 176] on textarea "**********" at bounding box center [1265, 155] width 299 height 65
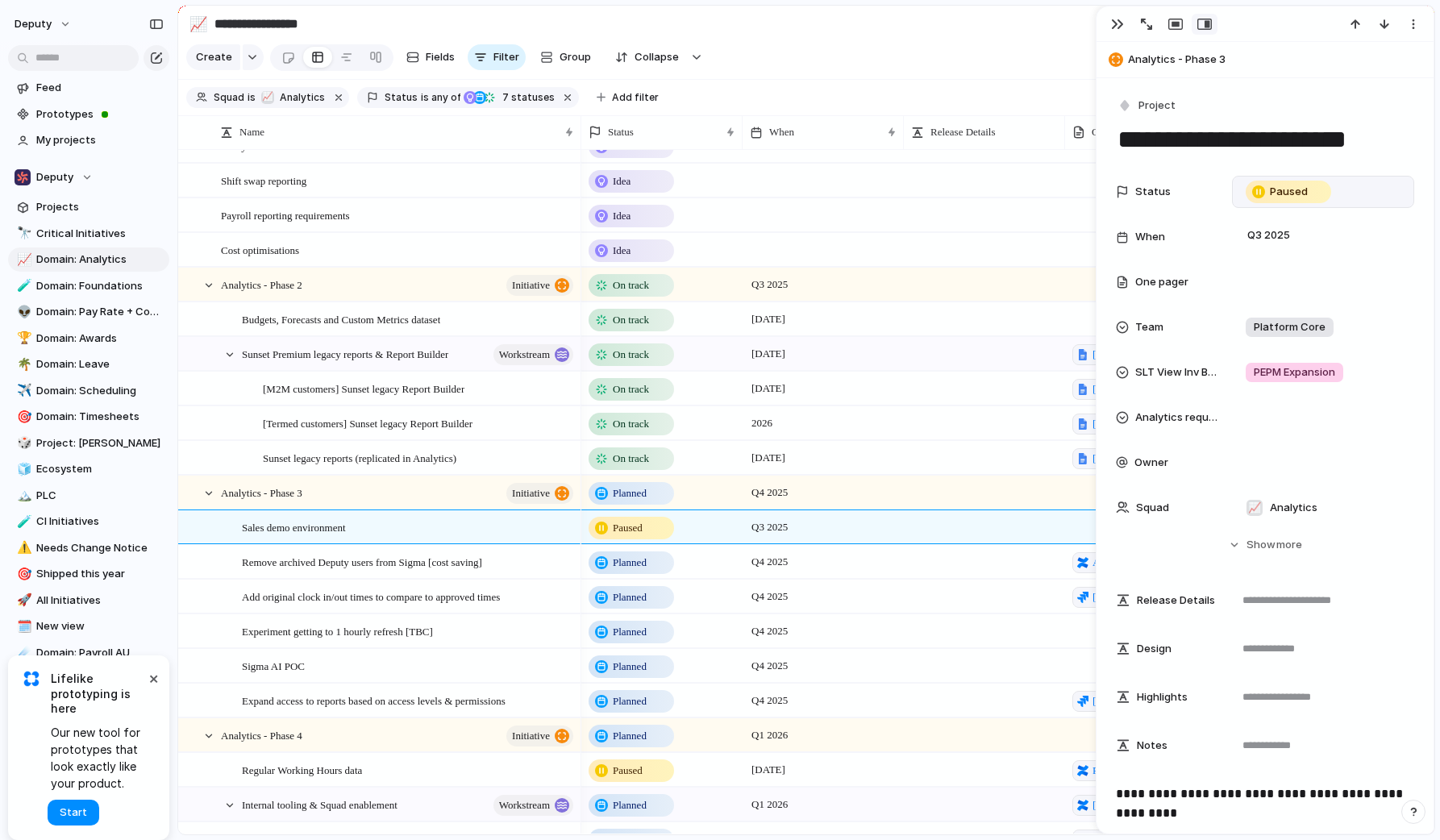
type textarea "**********"
click at [1351, 195] on div "Paused" at bounding box center [1323, 191] width 168 height 17
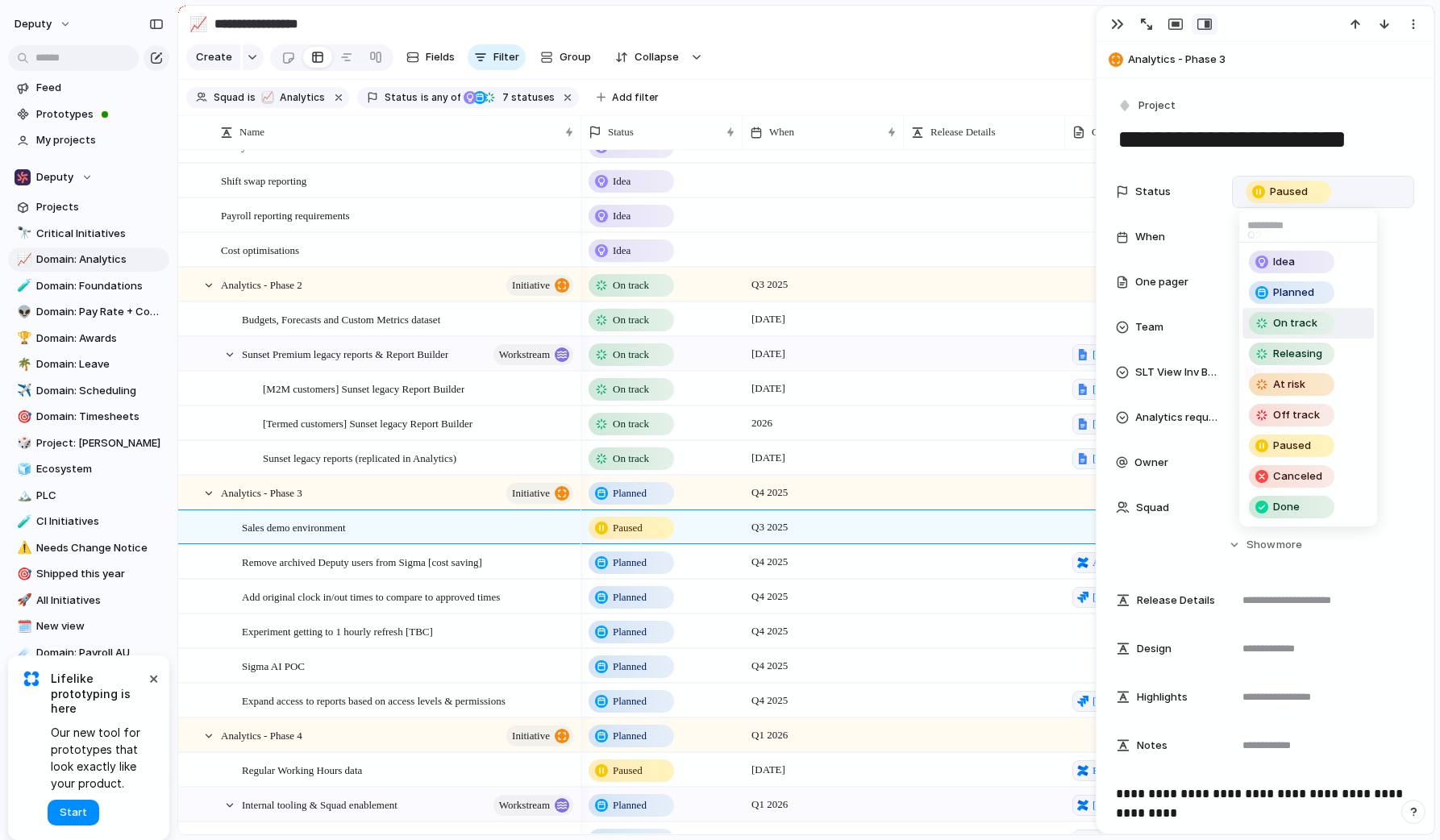
click at [1293, 324] on span "On track" at bounding box center [1295, 323] width 44 height 16
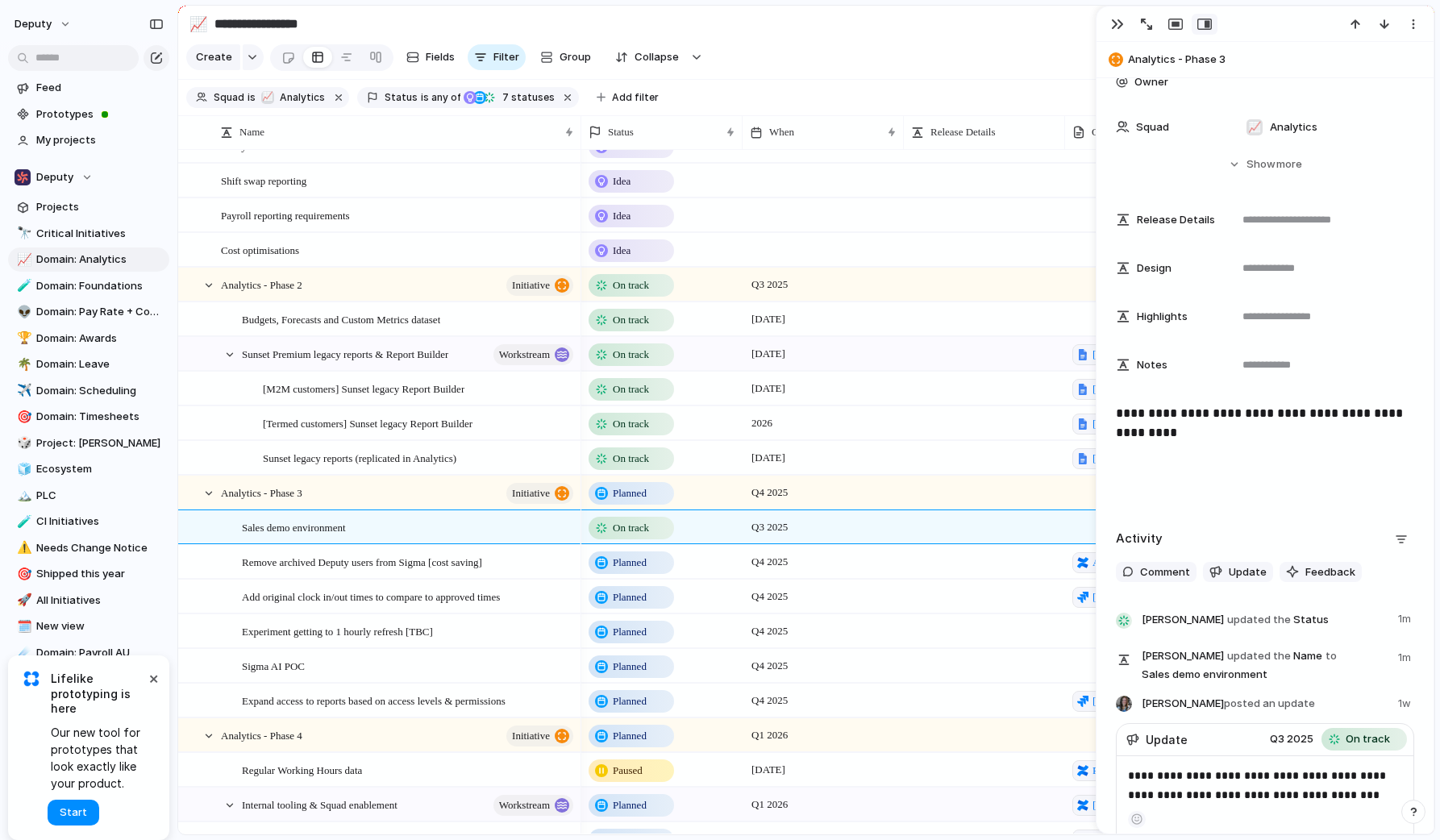
scroll to position [393, 0]
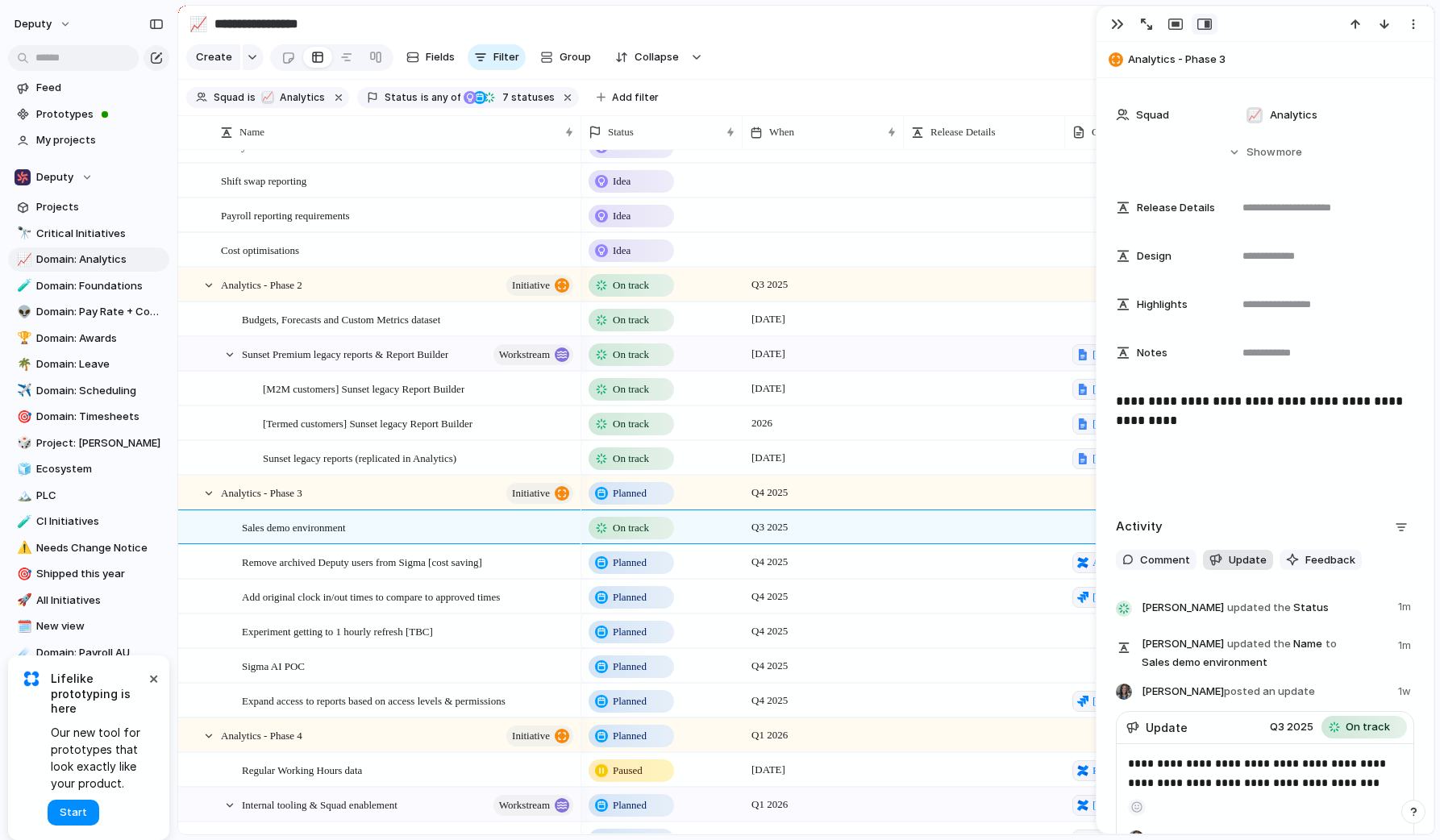
click at [1243, 566] on span "Update" at bounding box center [1248, 561] width 38 height 16
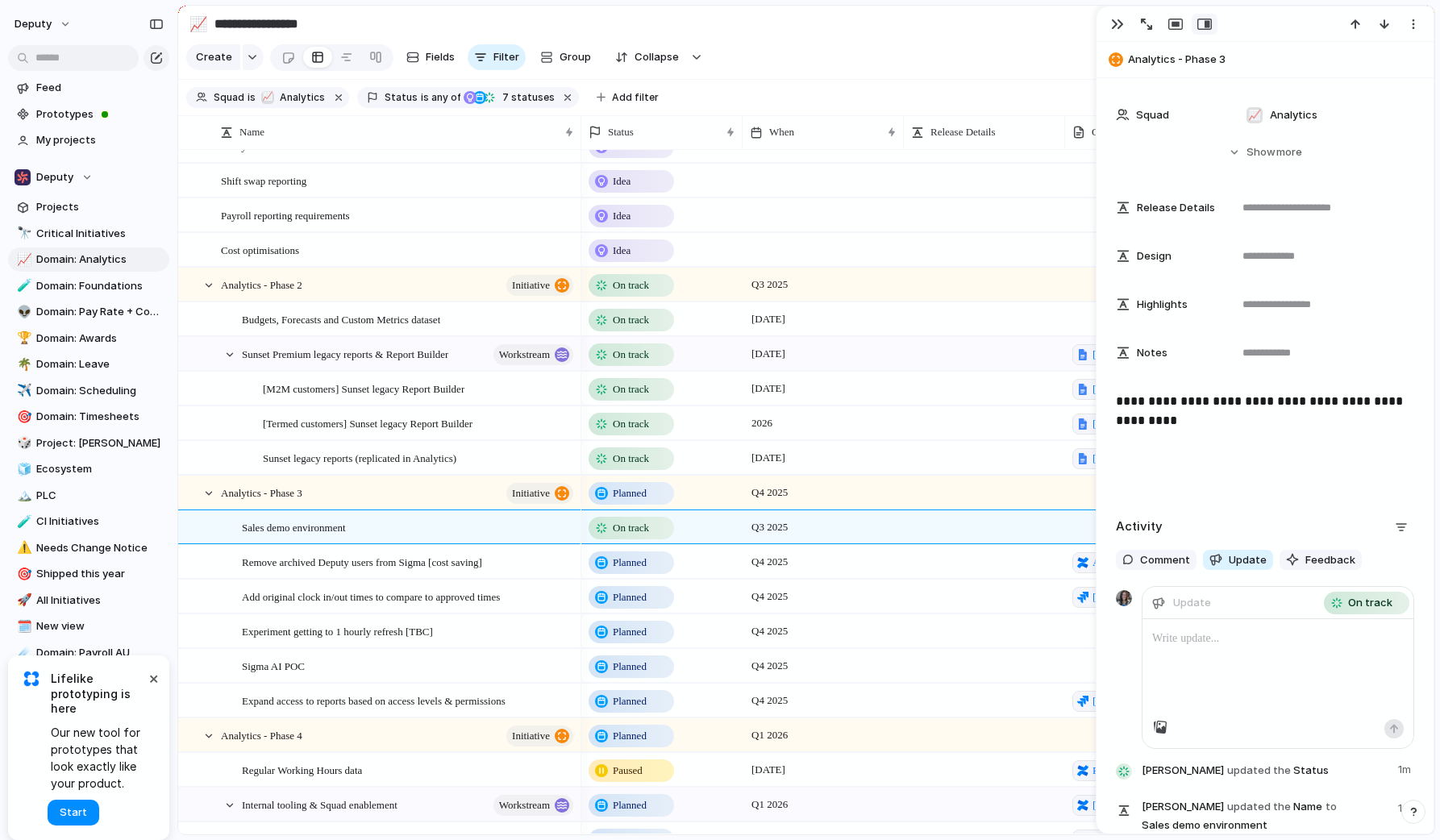
click at [1195, 644] on p at bounding box center [1278, 638] width 252 height 19
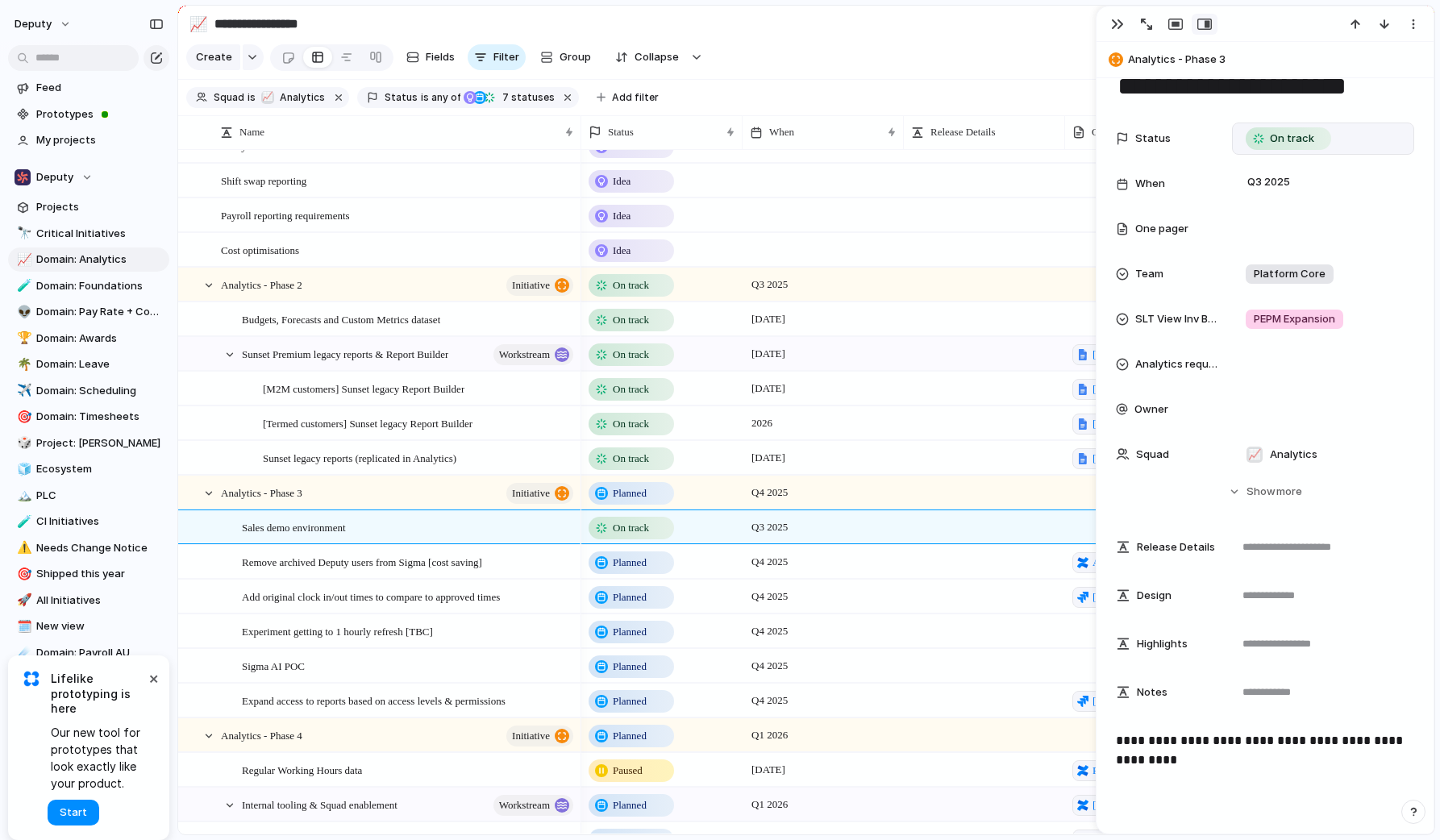
scroll to position [0, 0]
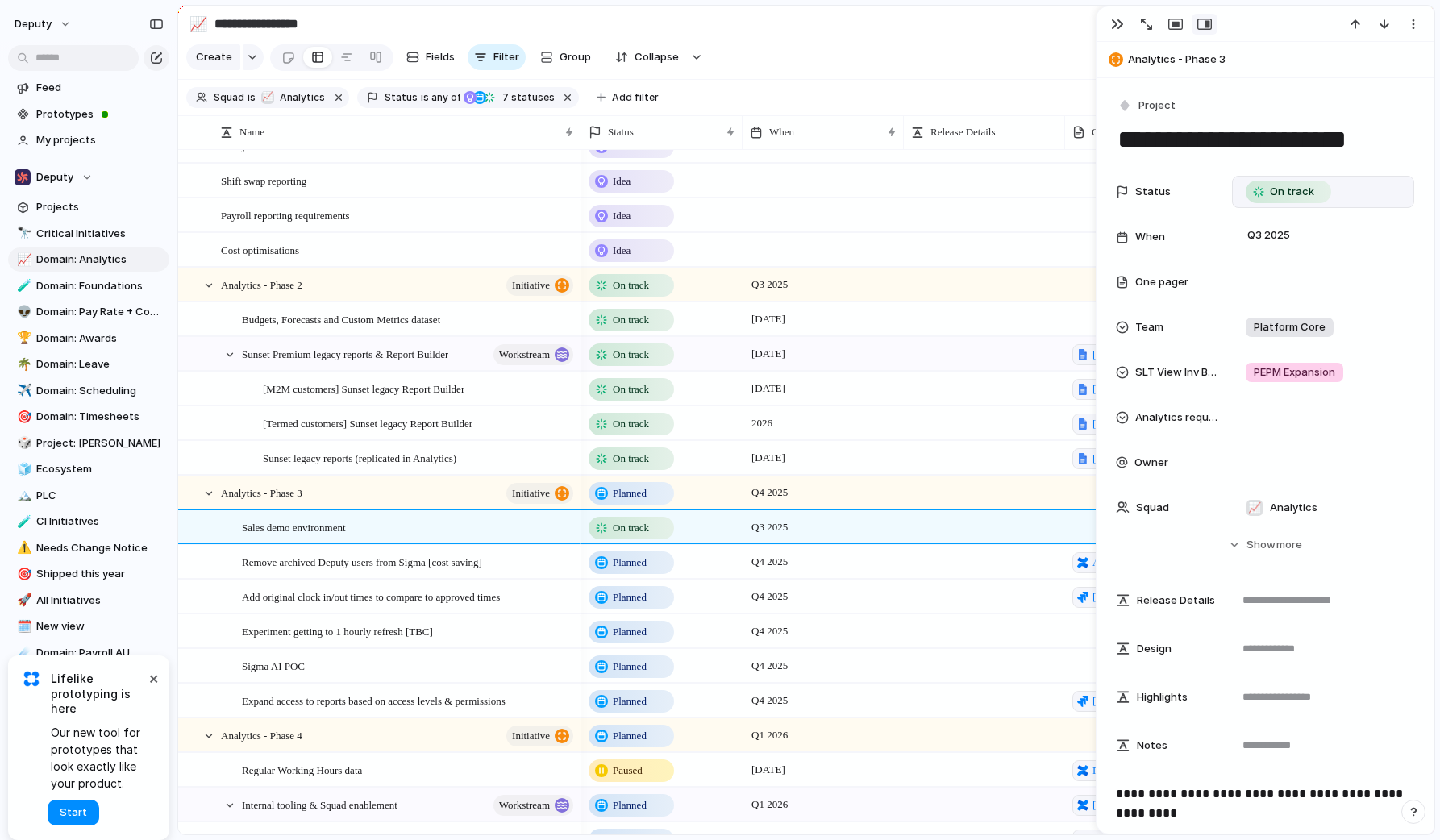
click at [725, 23] on section "**********" at bounding box center [806, 24] width 1256 height 37
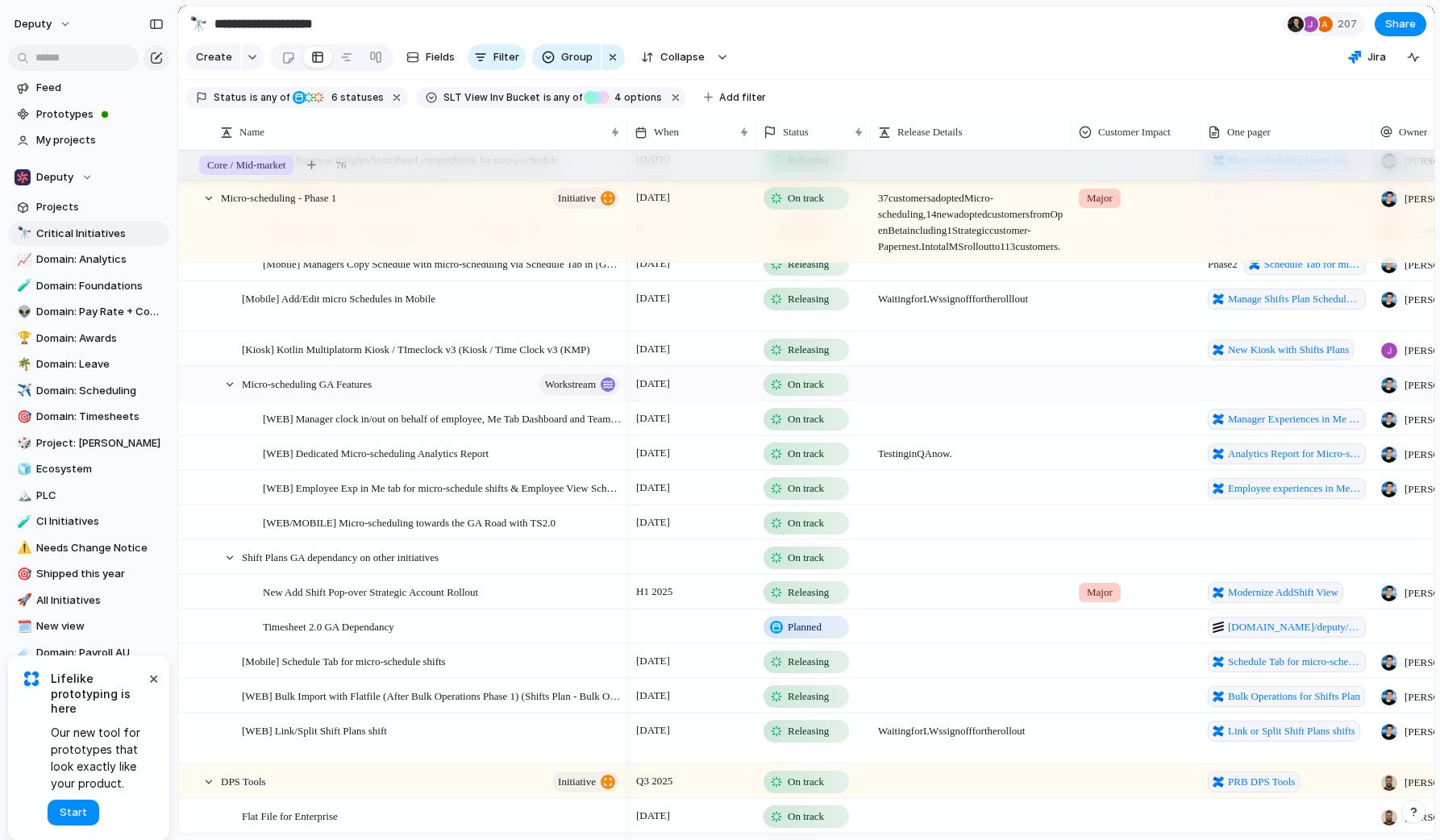
scroll to position [1907, 0]
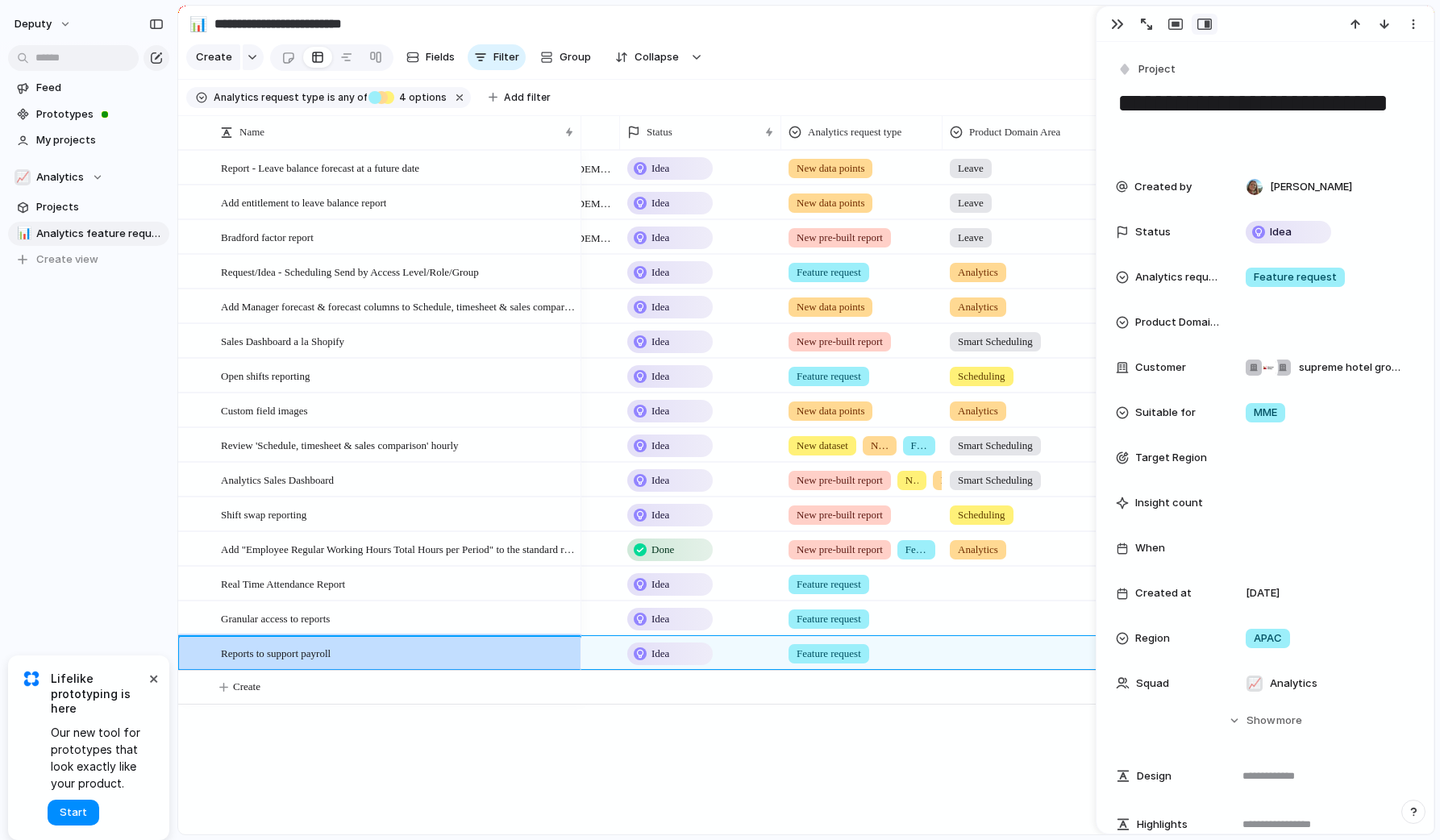
scroll to position [953, 0]
